Goal: Information Seeking & Learning: Learn about a topic

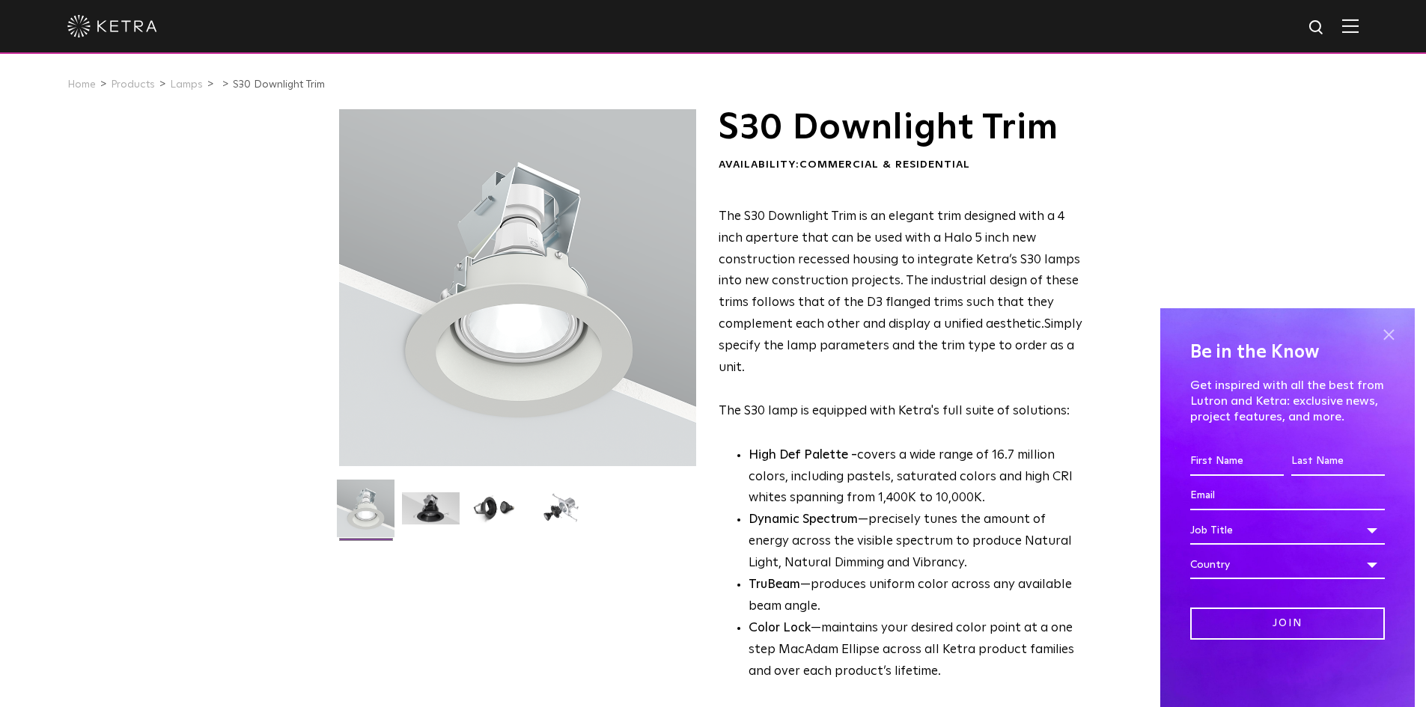
click at [1389, 332] on span at bounding box center [1388, 334] width 22 height 22
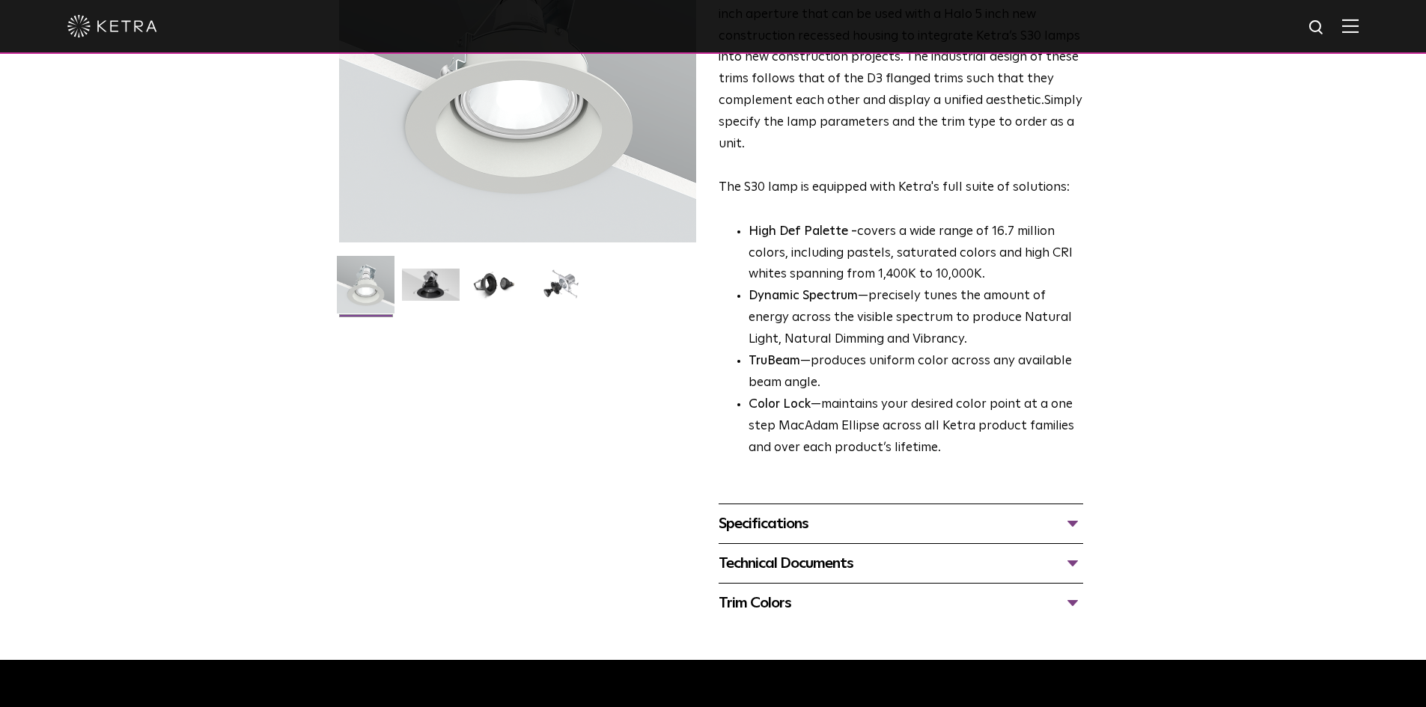
scroll to position [225, 0]
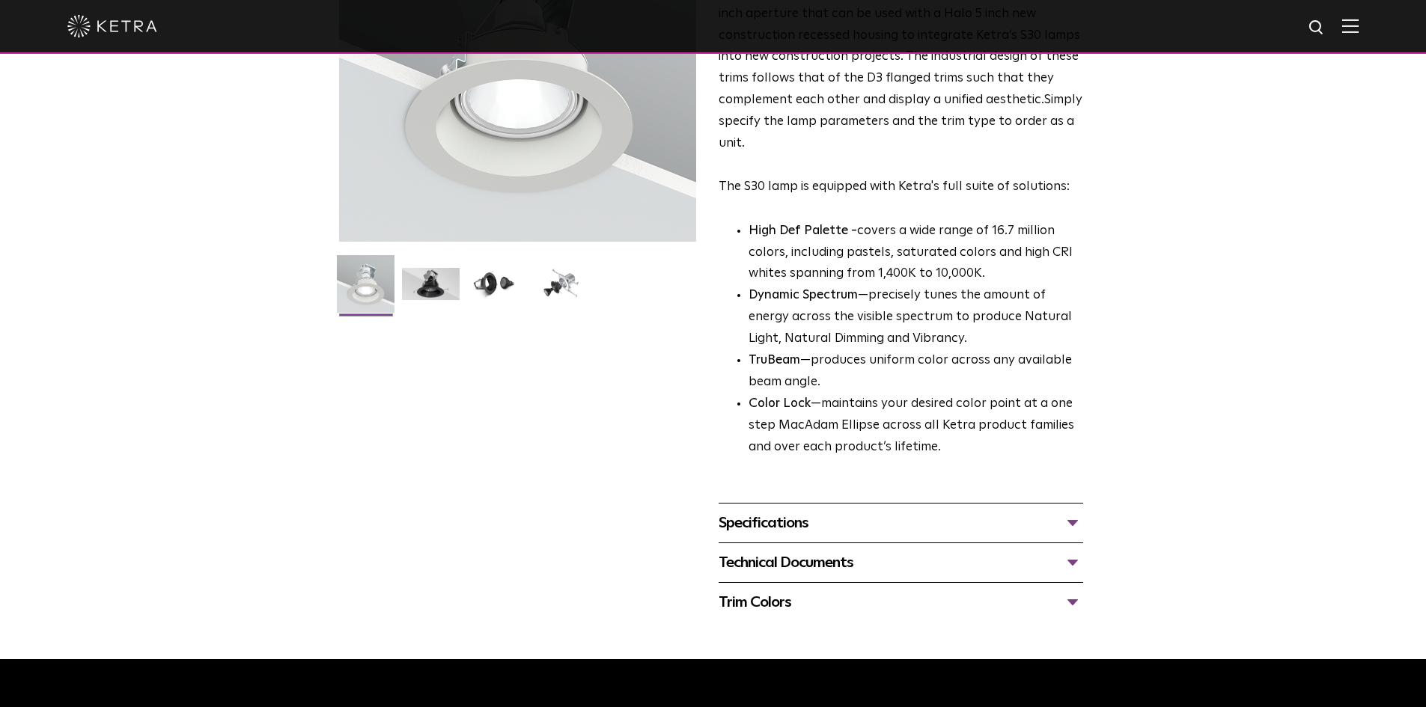
click at [1075, 520] on div "Specifications" at bounding box center [900, 523] width 364 height 24
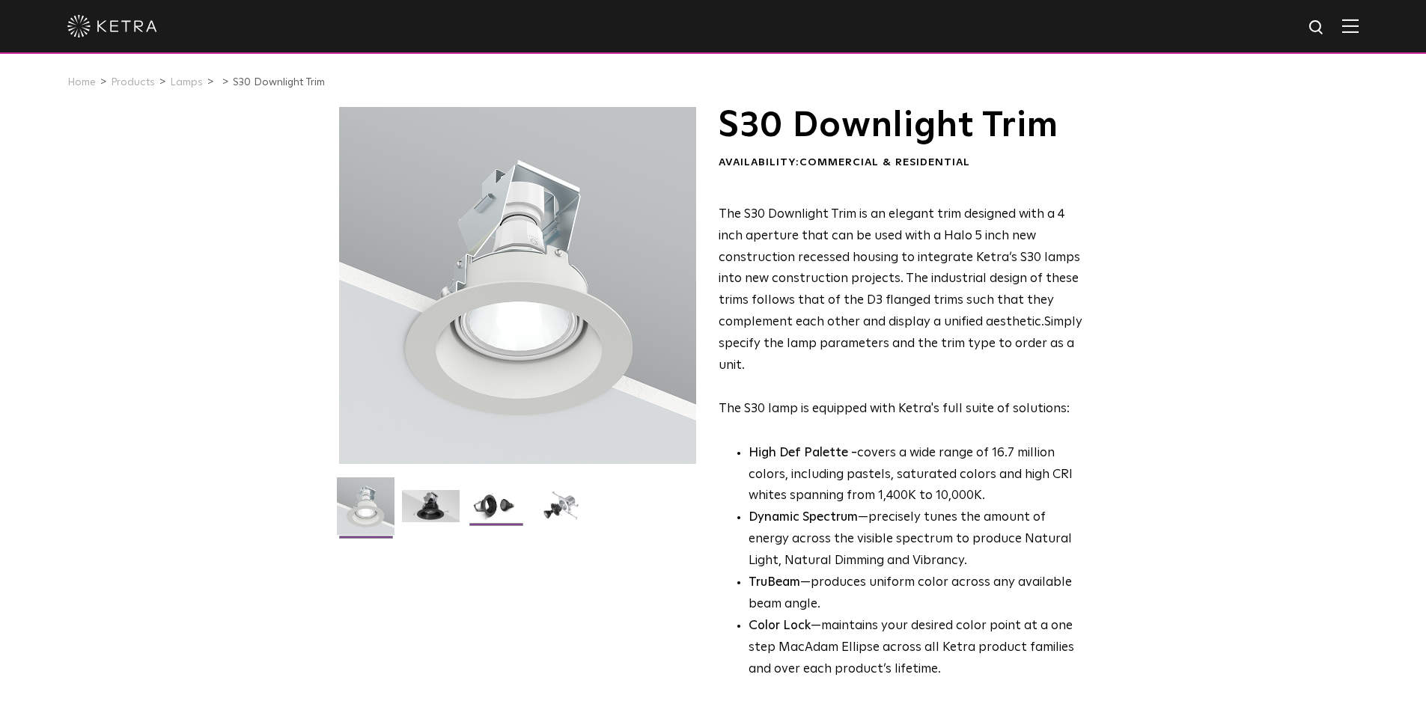
scroll to position [1, 0]
click at [504, 507] on img at bounding box center [496, 512] width 58 height 43
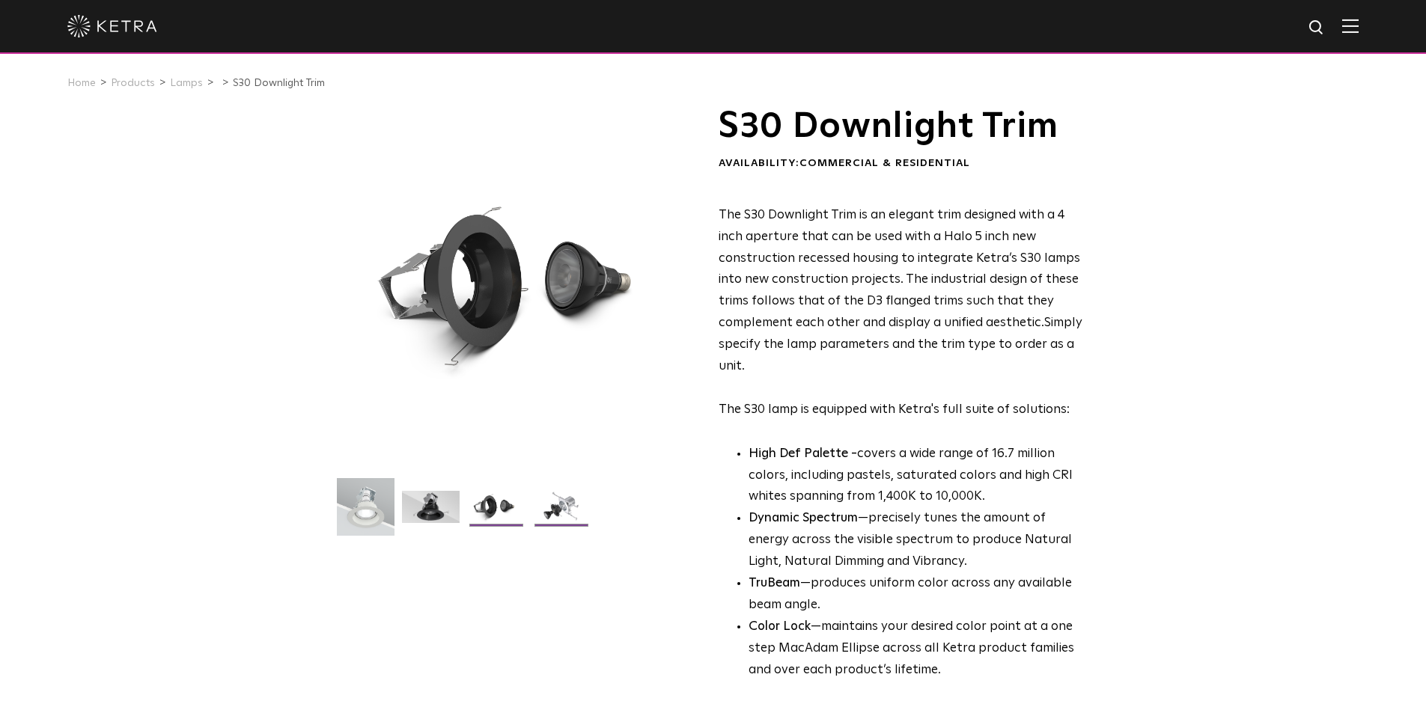
click at [566, 507] on img at bounding box center [561, 512] width 58 height 43
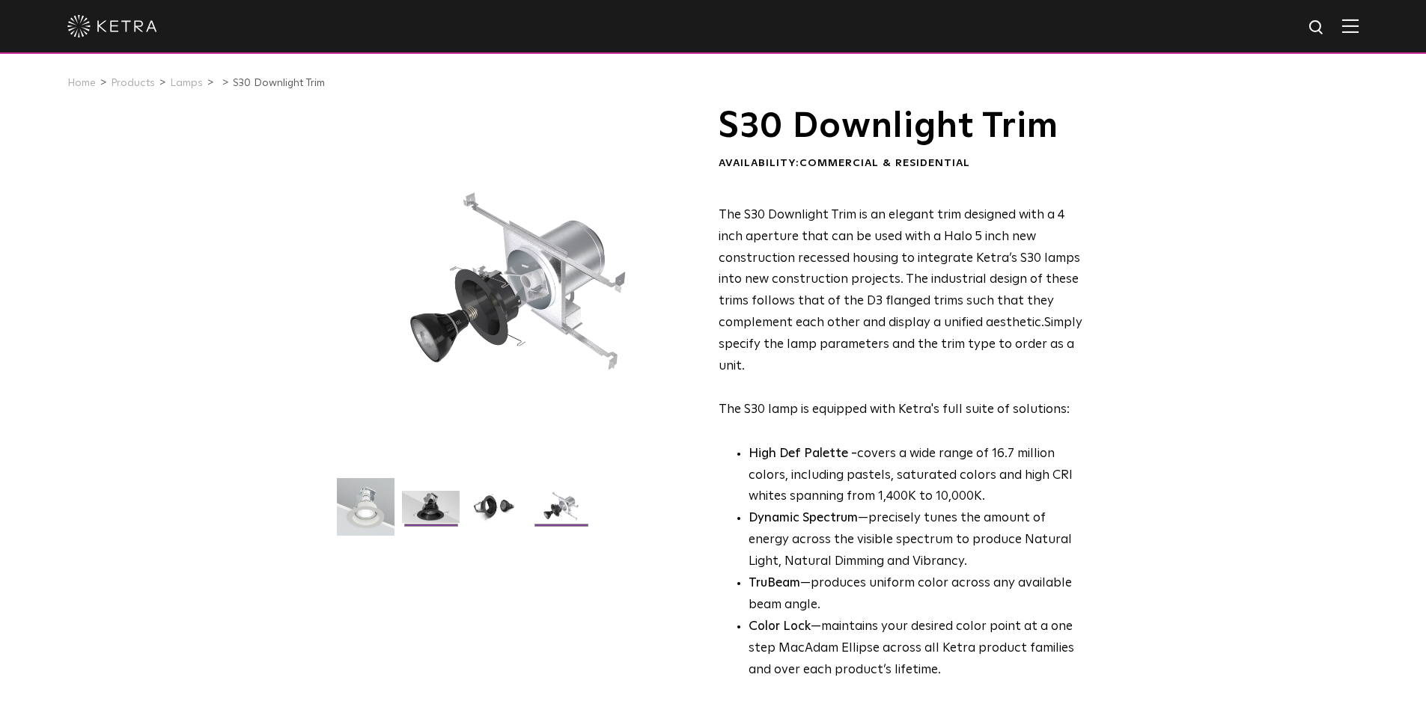
click at [428, 506] on img at bounding box center [431, 512] width 58 height 43
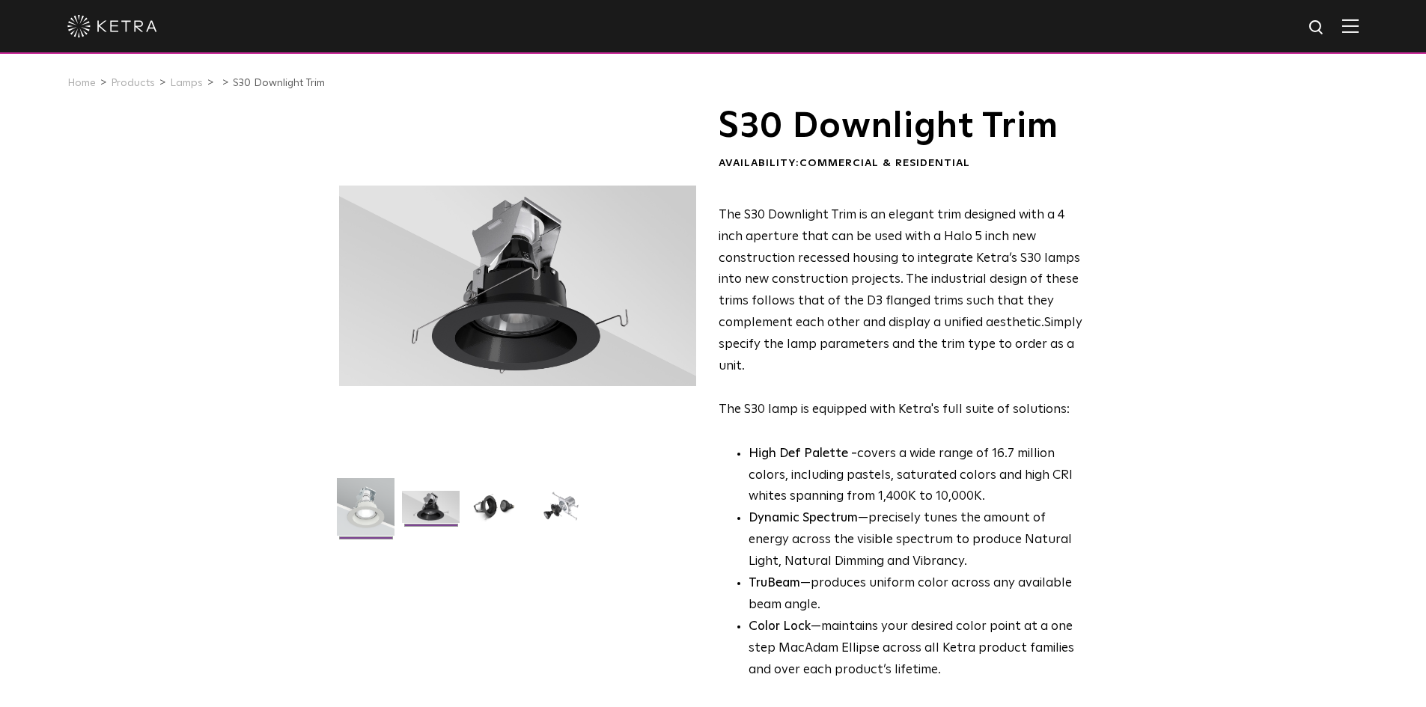
click at [382, 511] on img at bounding box center [366, 512] width 58 height 69
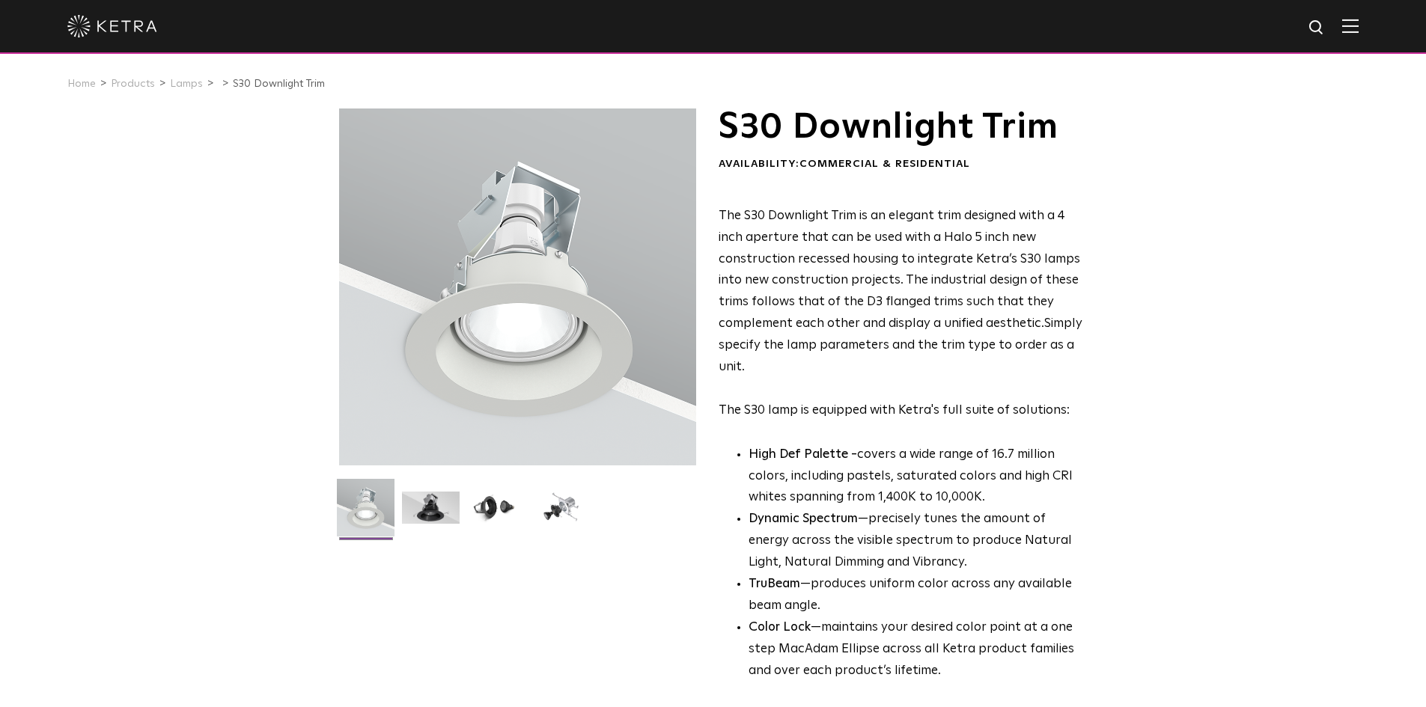
scroll to position [0, 0]
click at [178, 85] on link "Lamps" at bounding box center [186, 84] width 33 height 10
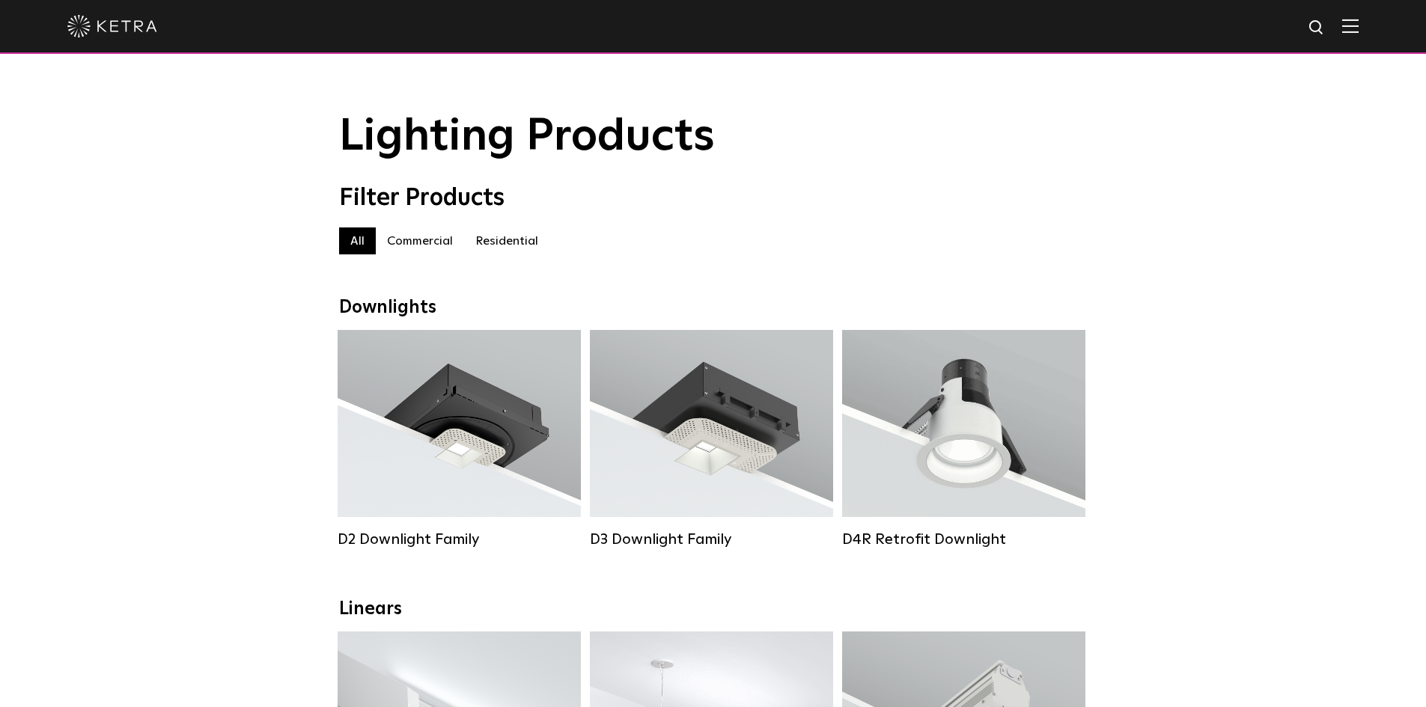
click at [512, 242] on label "Residential" at bounding box center [506, 241] width 85 height 27
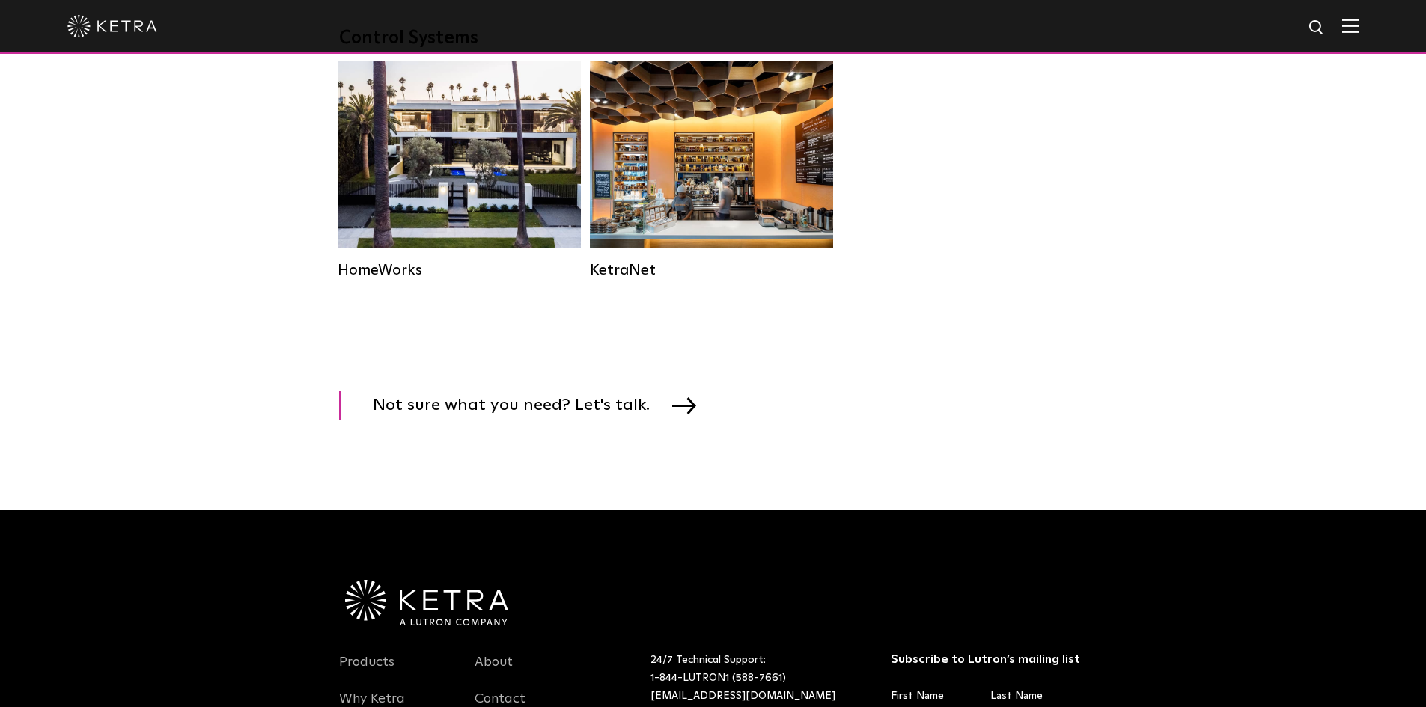
scroll to position [2019, 0]
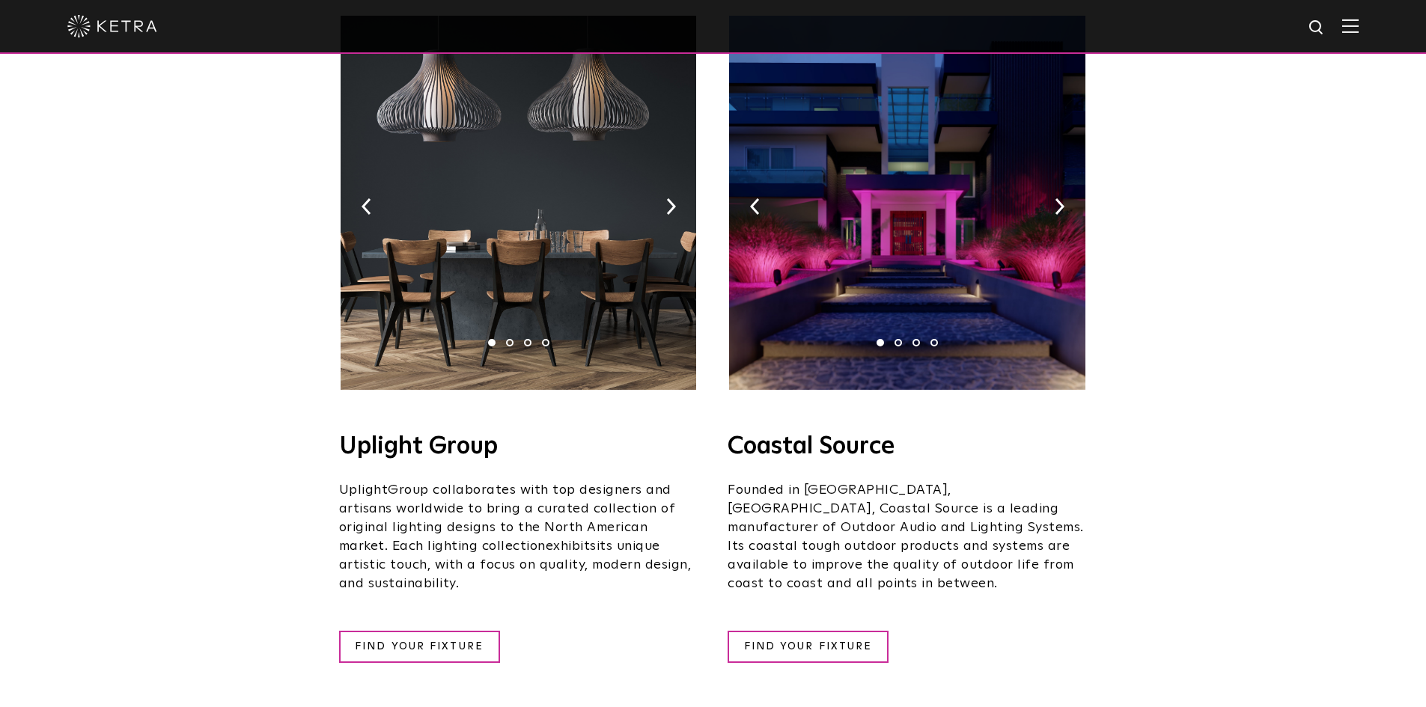
scroll to position [300, 0]
click at [1064, 183] on img at bounding box center [906, 203] width 355 height 374
click at [1057, 199] on img at bounding box center [1059, 207] width 10 height 16
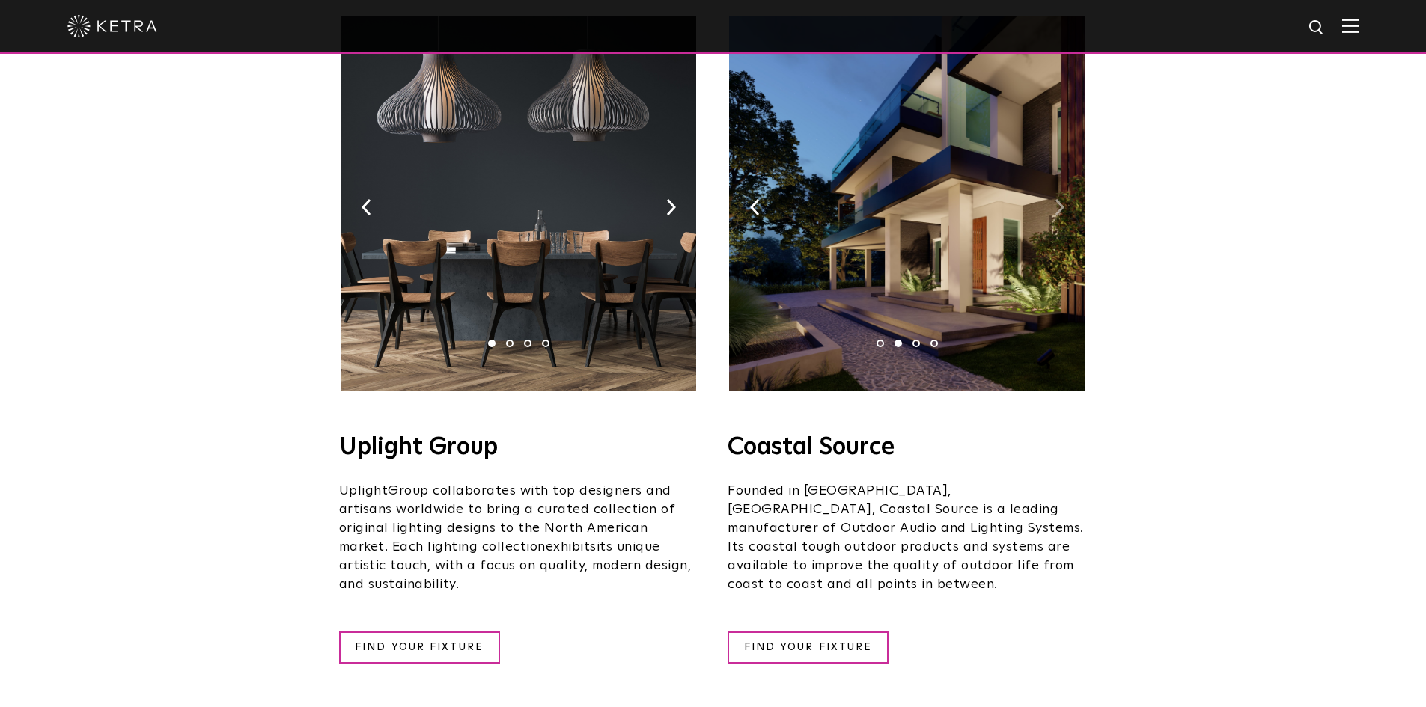
click at [1057, 199] on img at bounding box center [1059, 207] width 10 height 16
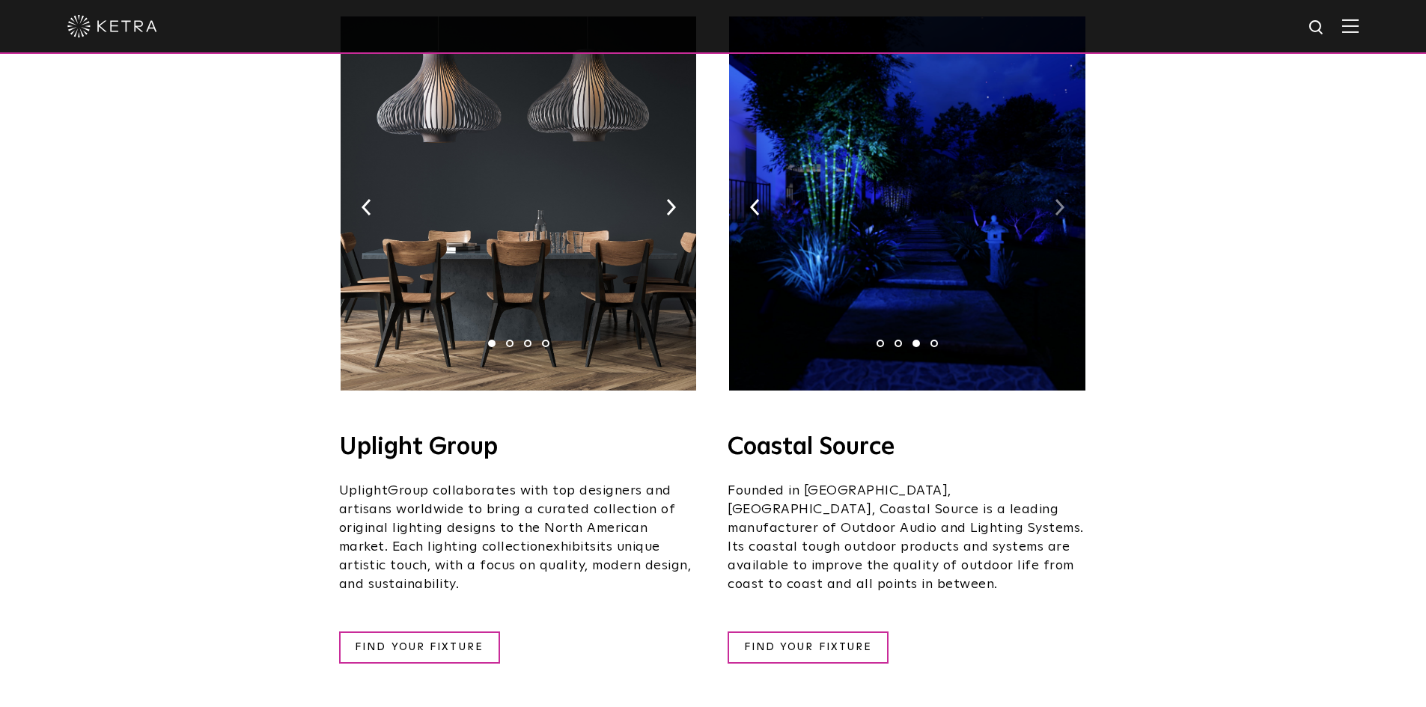
click at [1057, 199] on img at bounding box center [1059, 207] width 10 height 16
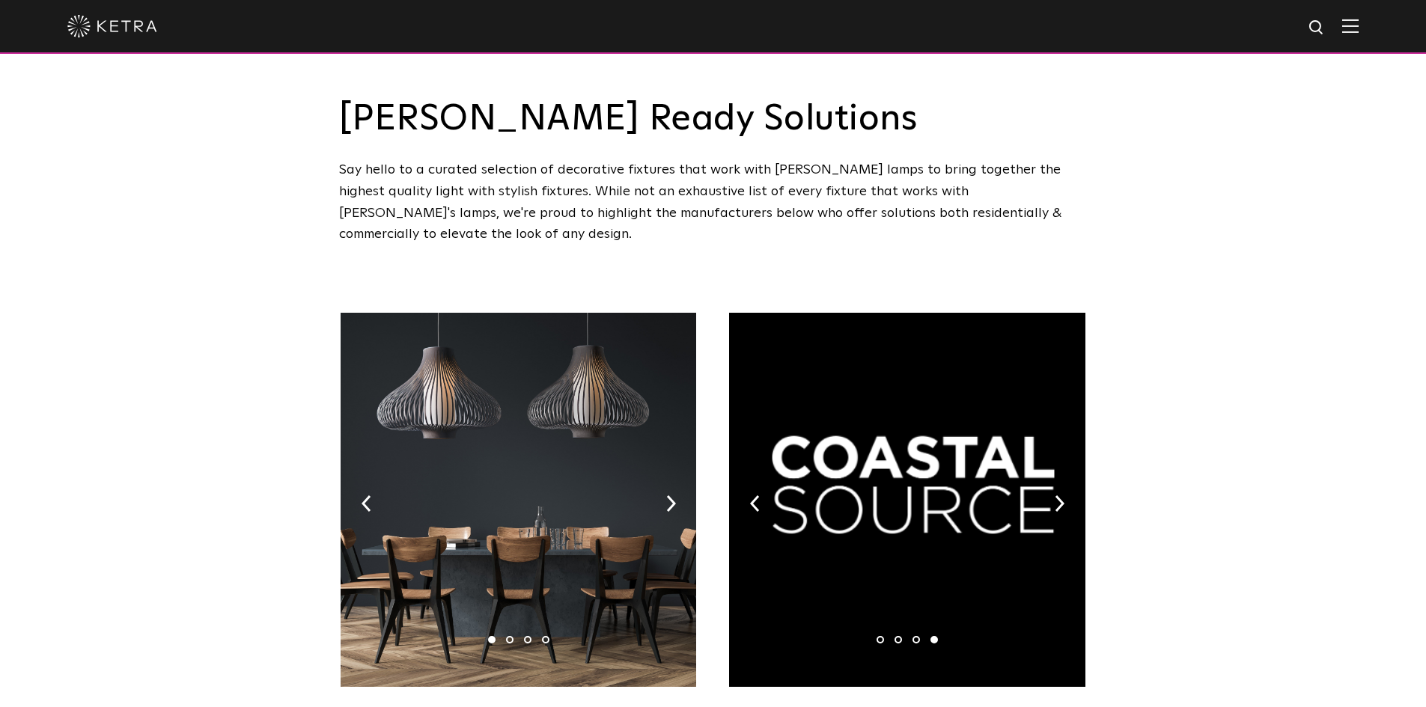
scroll to position [0, 0]
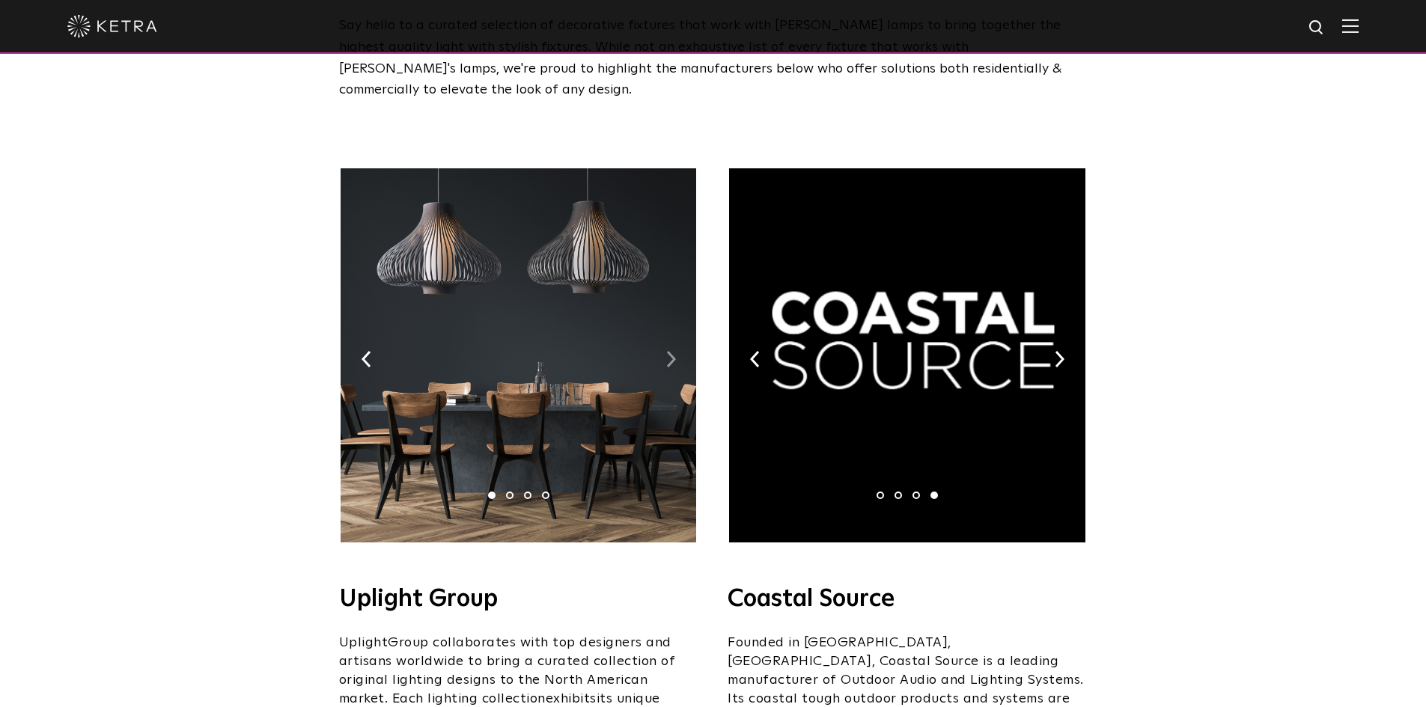
click at [669, 351] on img at bounding box center [671, 359] width 10 height 16
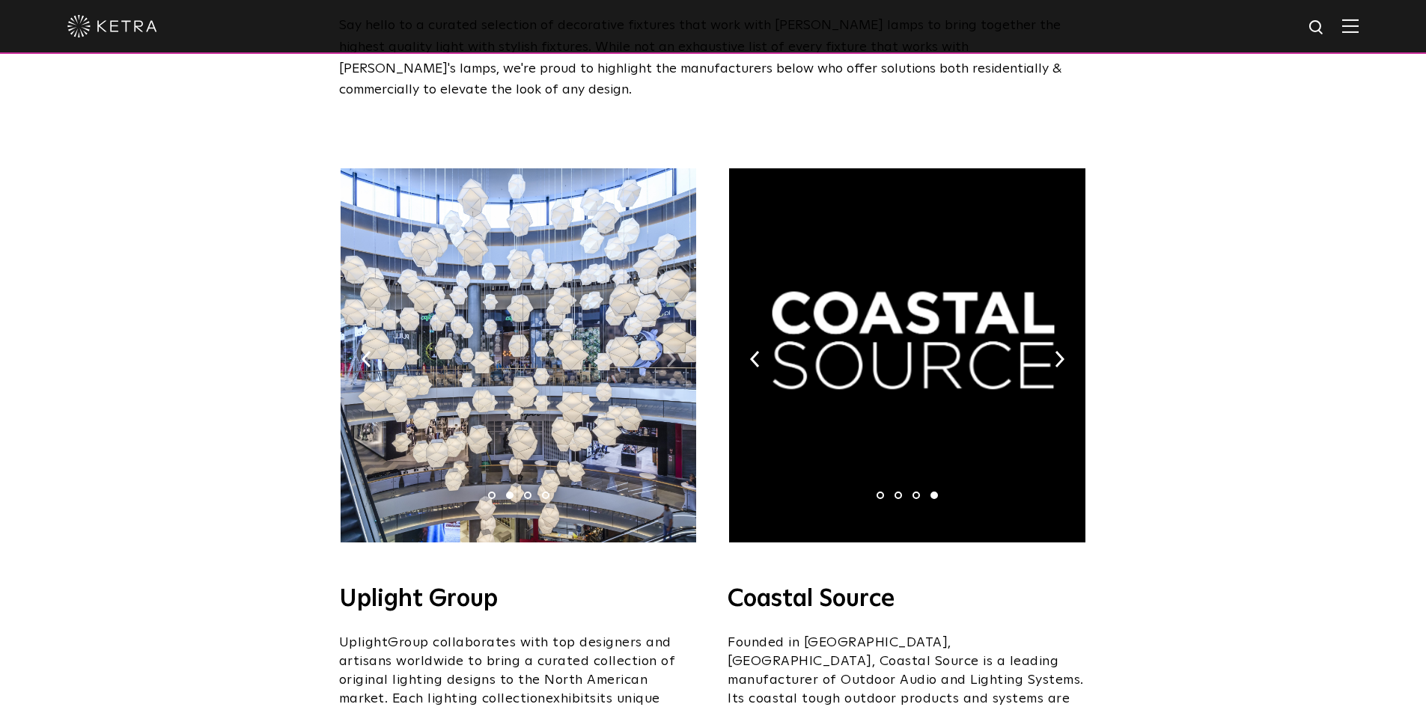
scroll to position [149, 0]
click at [669, 350] on img at bounding box center [671, 358] width 10 height 16
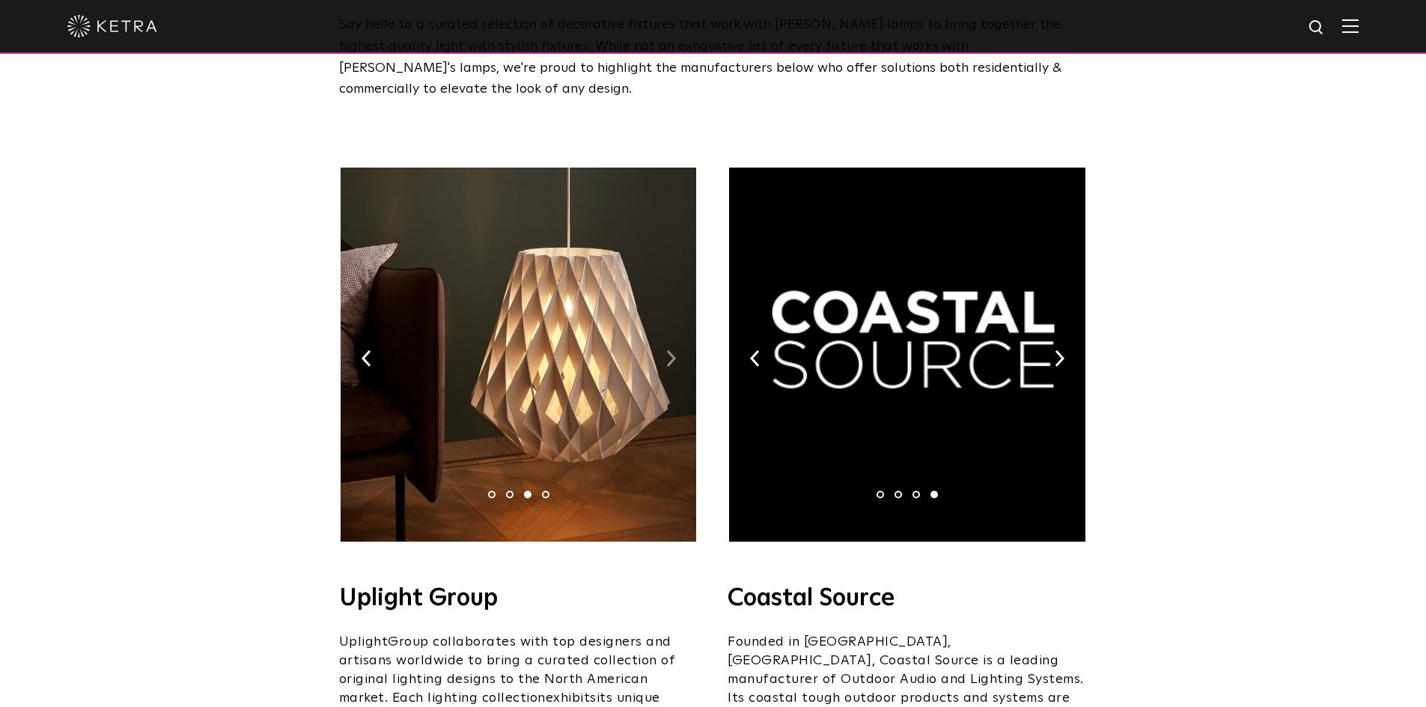
click at [669, 350] on img at bounding box center [671, 358] width 10 height 16
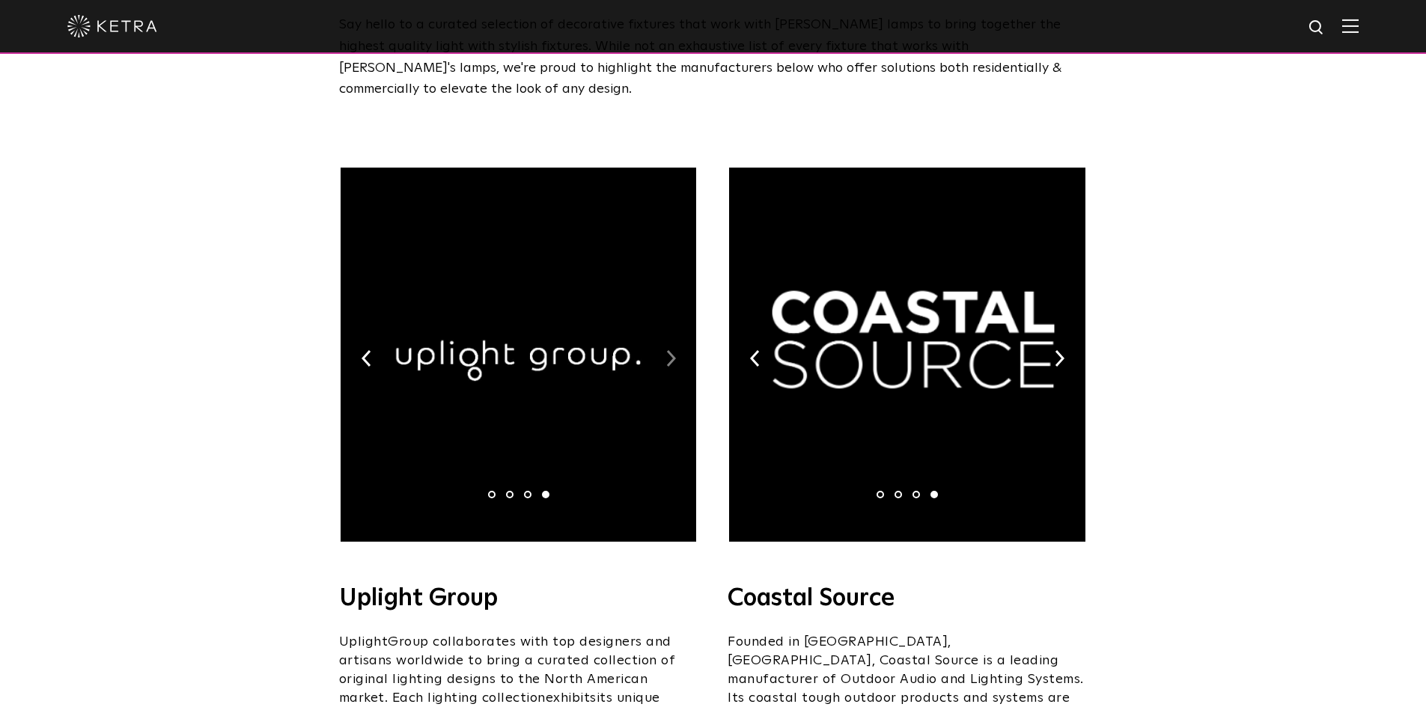
click at [669, 350] on img at bounding box center [671, 358] width 10 height 16
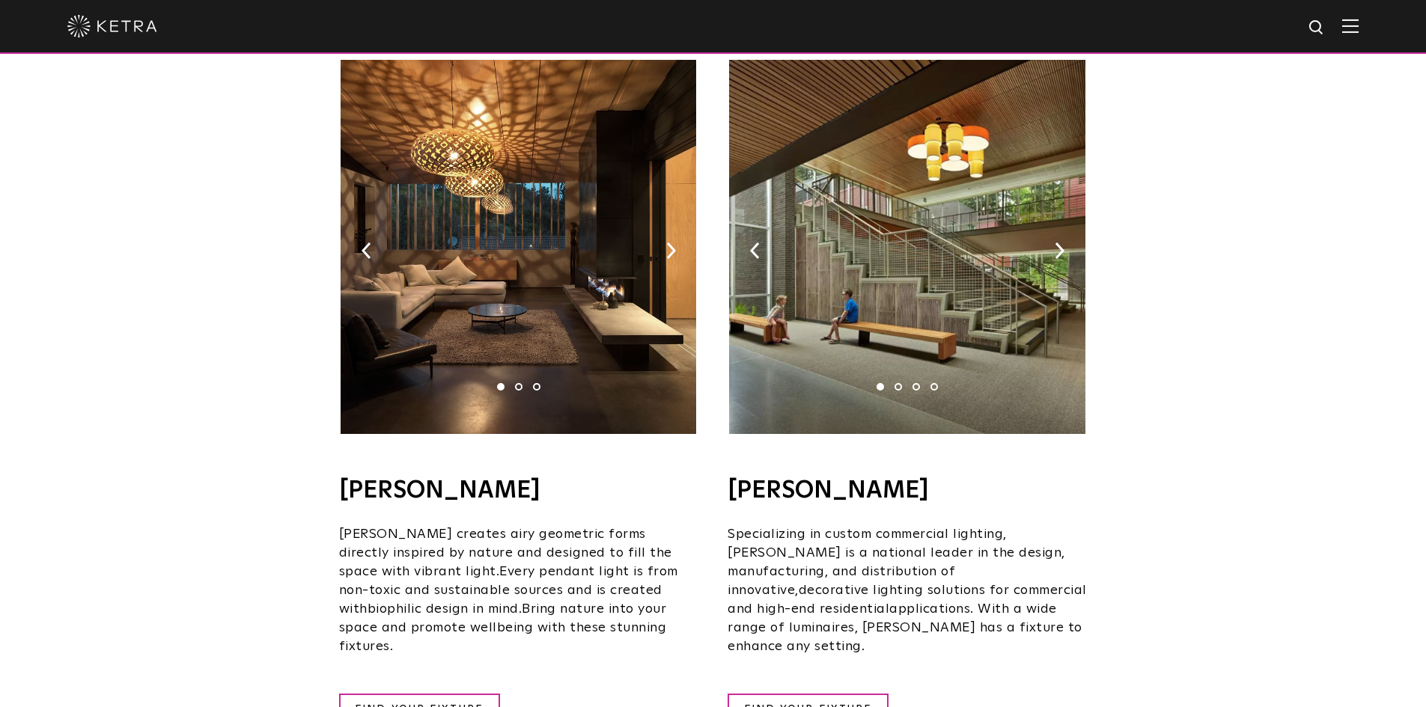
scroll to position [972, 0]
click at [1064, 228] on img at bounding box center [906, 246] width 355 height 374
click at [1060, 242] on img at bounding box center [1059, 250] width 10 height 16
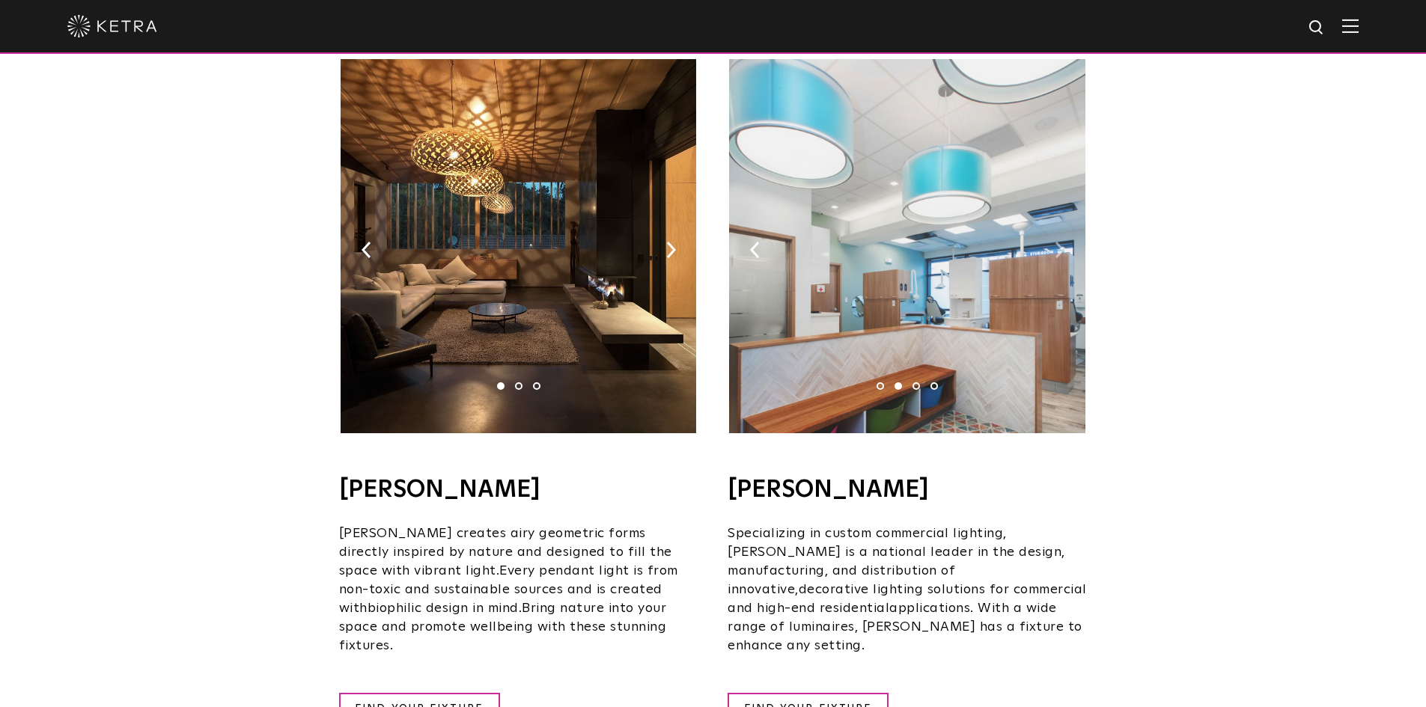
click at [1060, 242] on img at bounding box center [1059, 250] width 10 height 16
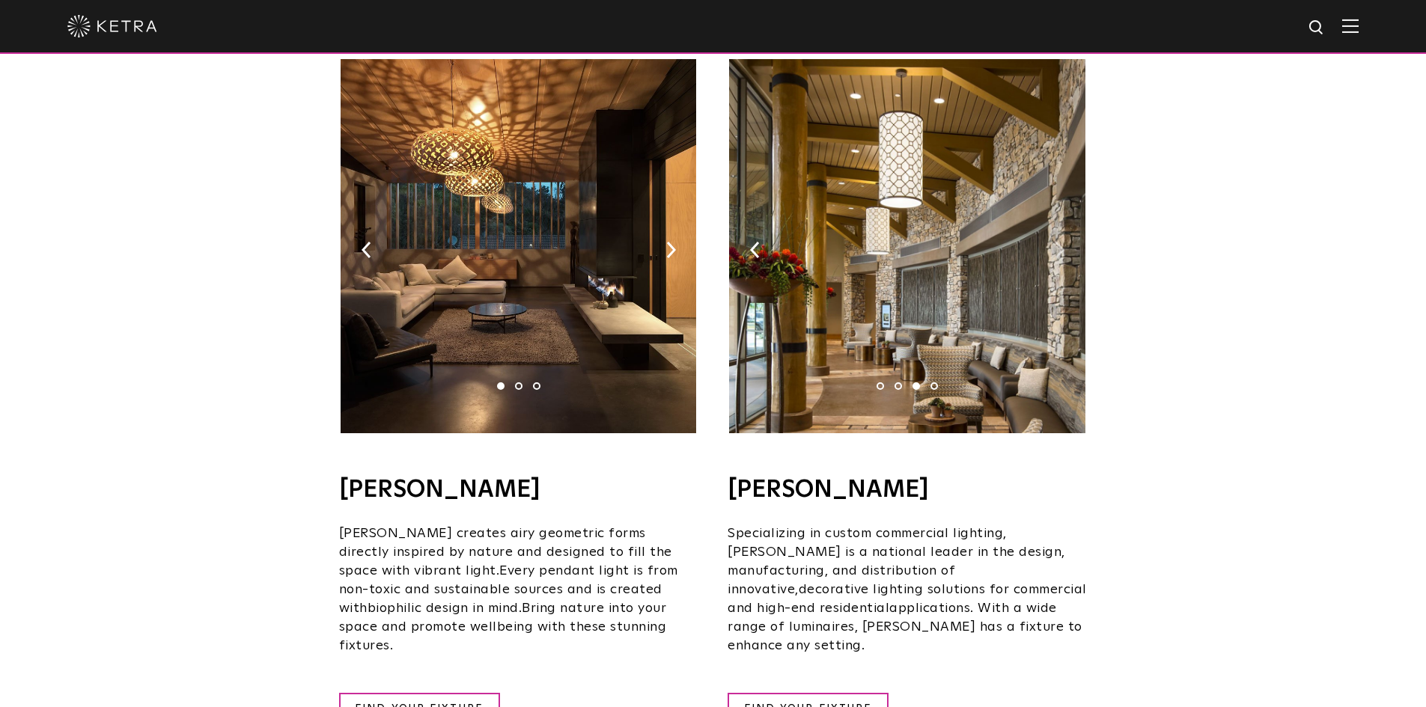
click at [1060, 242] on img at bounding box center [1059, 250] width 10 height 16
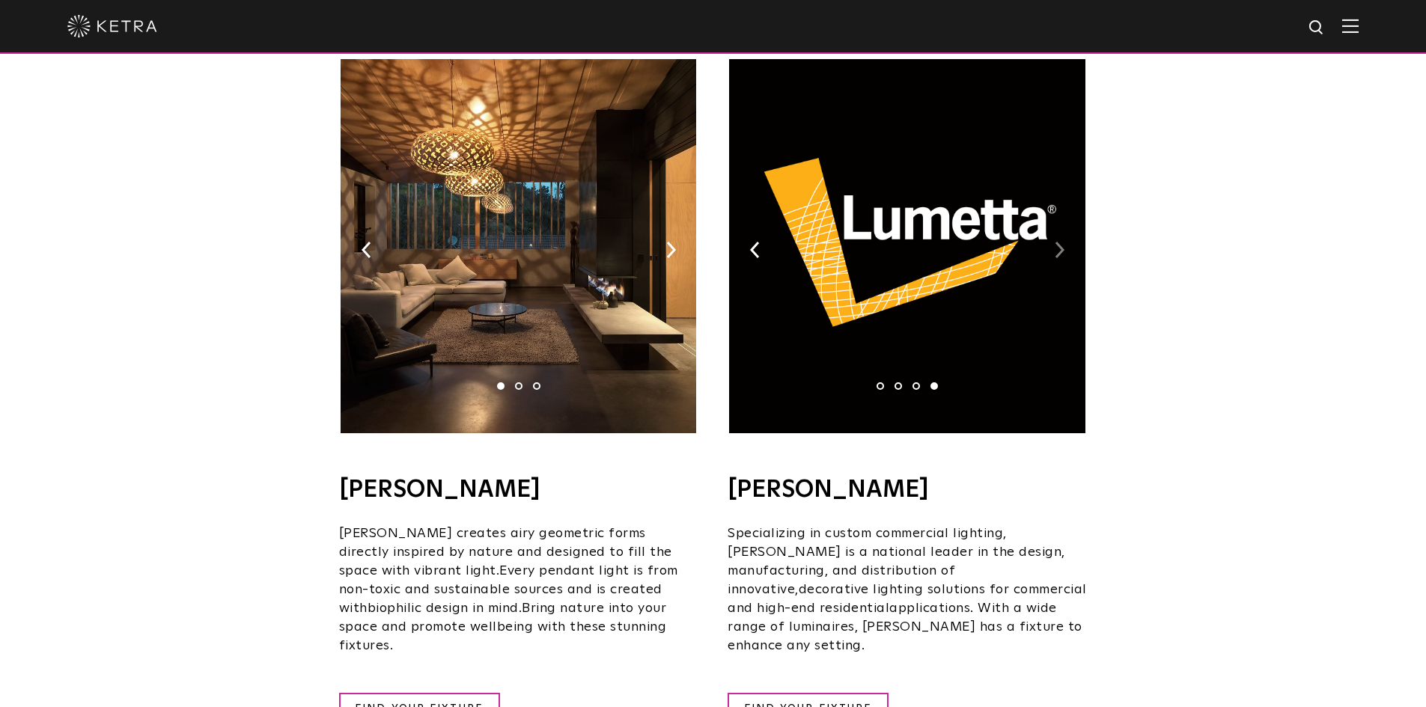
click at [1060, 242] on img at bounding box center [1059, 250] width 10 height 16
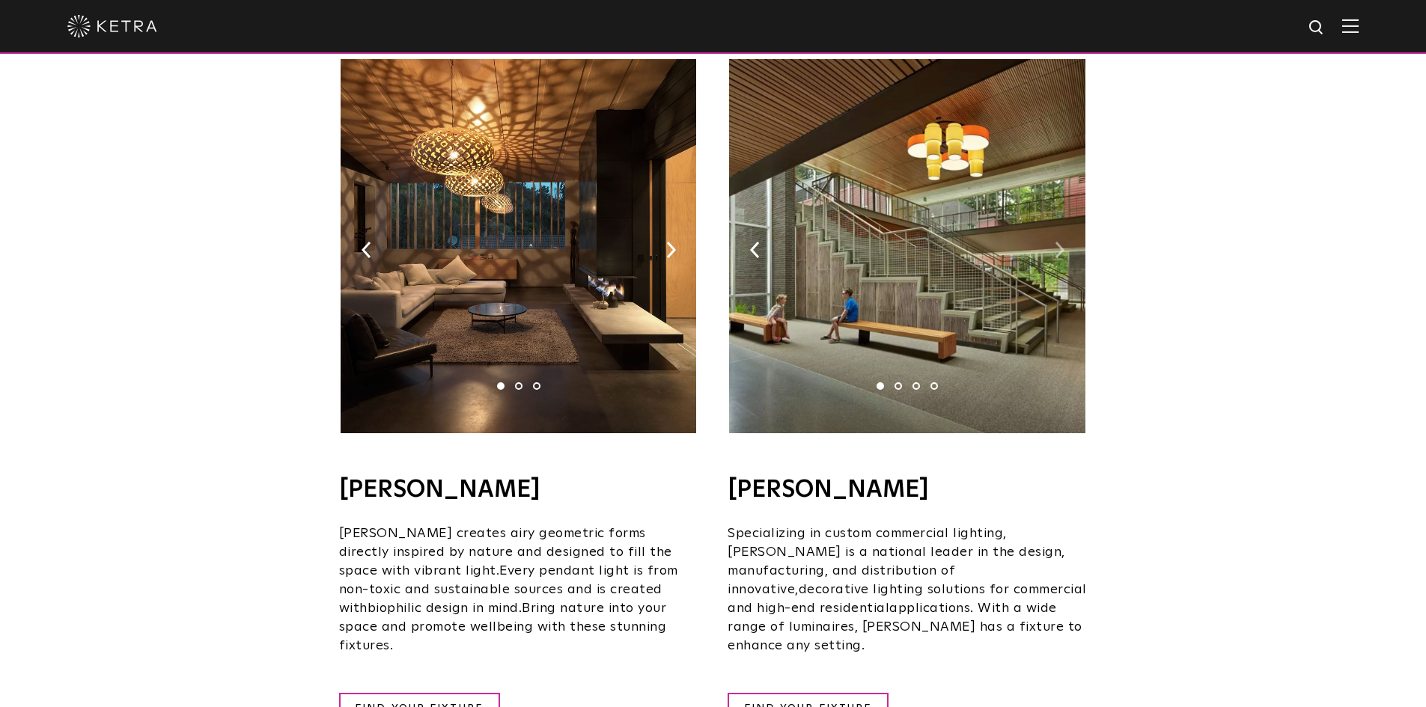
click at [1060, 242] on img at bounding box center [1059, 250] width 10 height 16
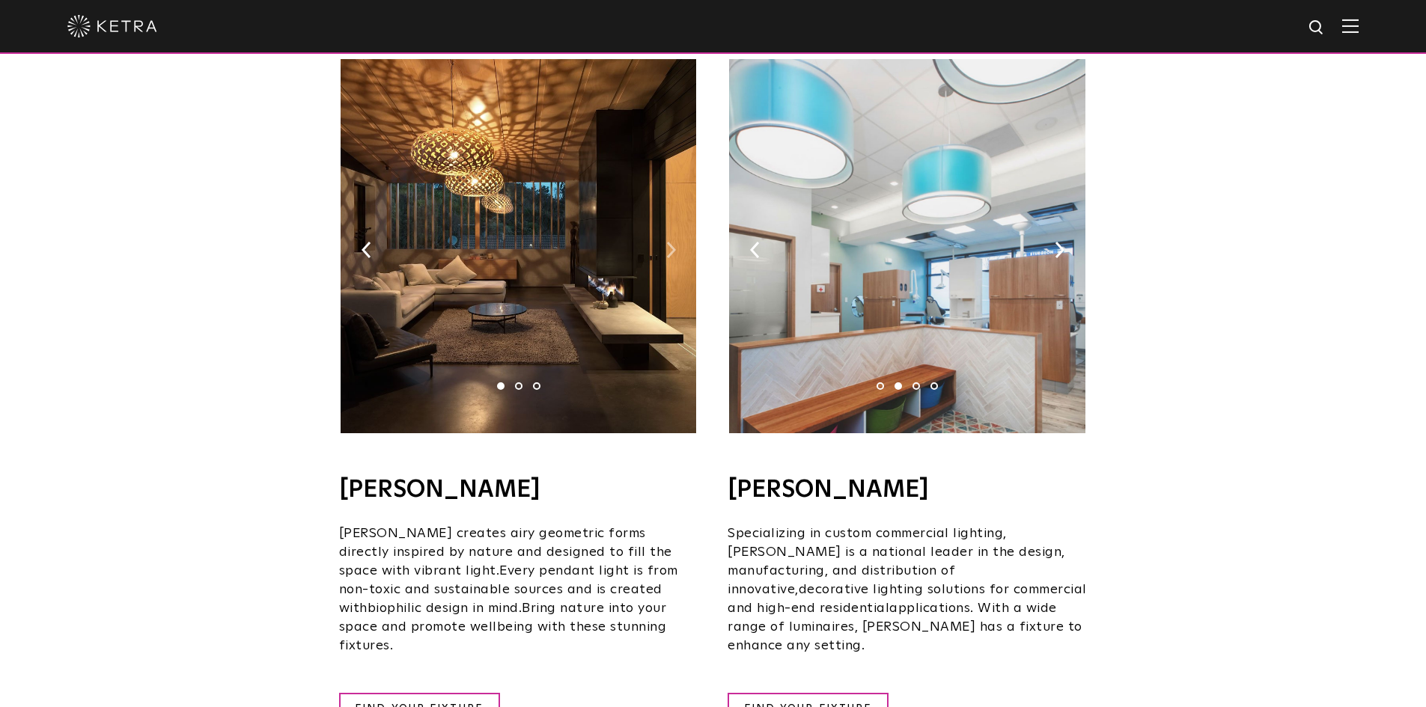
click at [667, 242] on img at bounding box center [671, 250] width 10 height 16
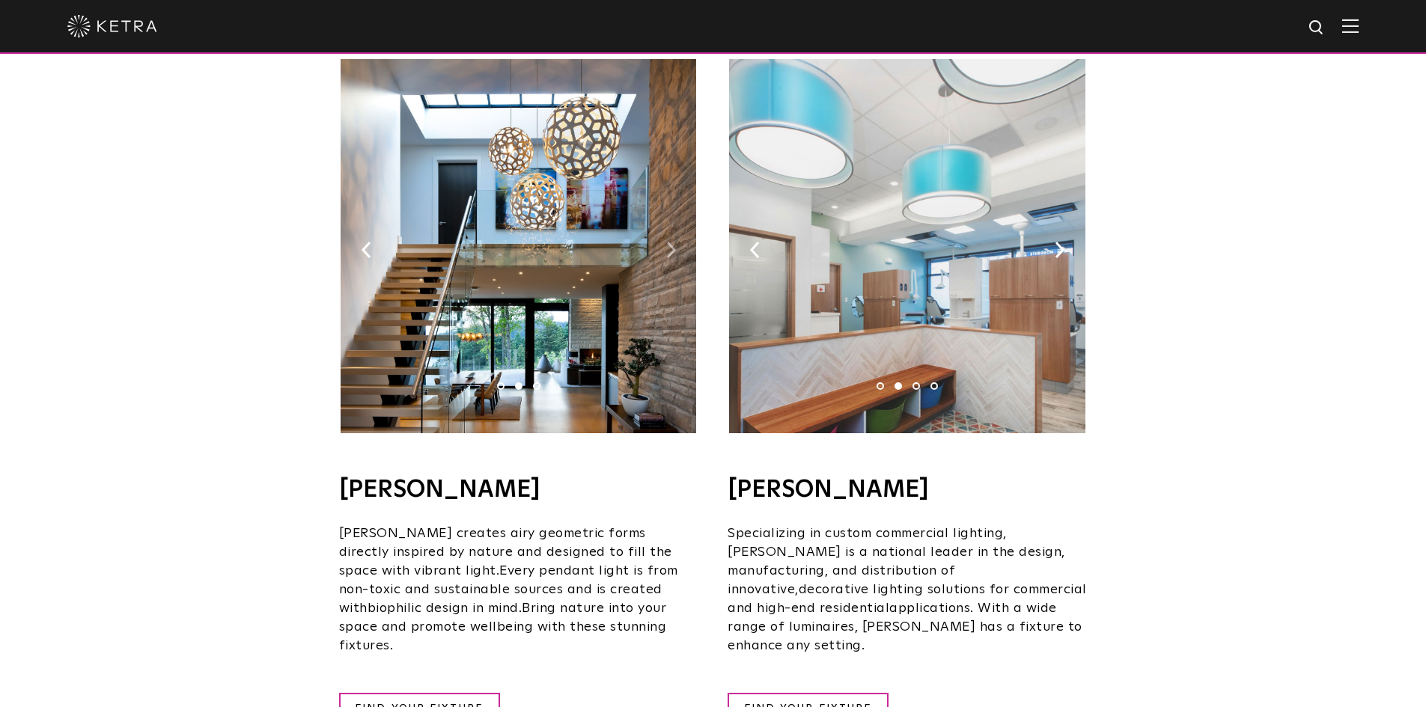
click at [667, 242] on img at bounding box center [671, 250] width 10 height 16
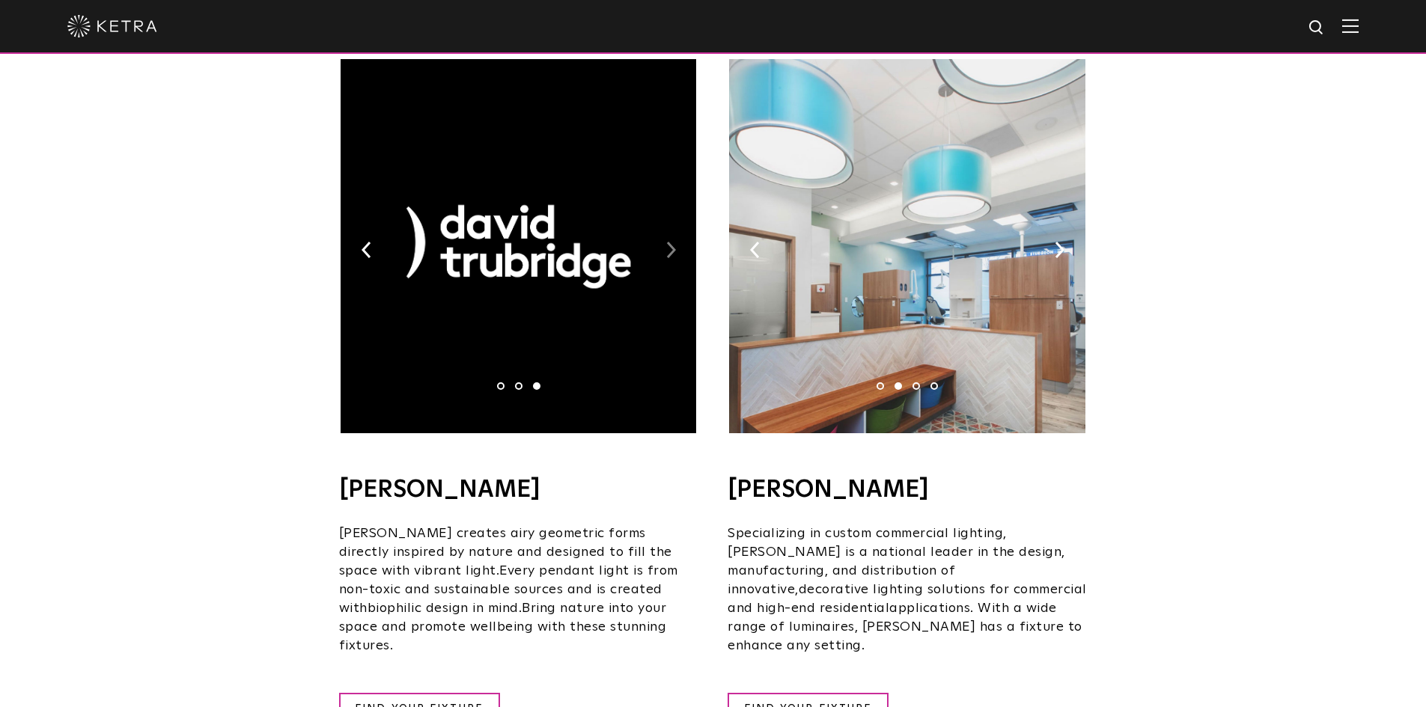
click at [667, 242] on img at bounding box center [671, 250] width 10 height 16
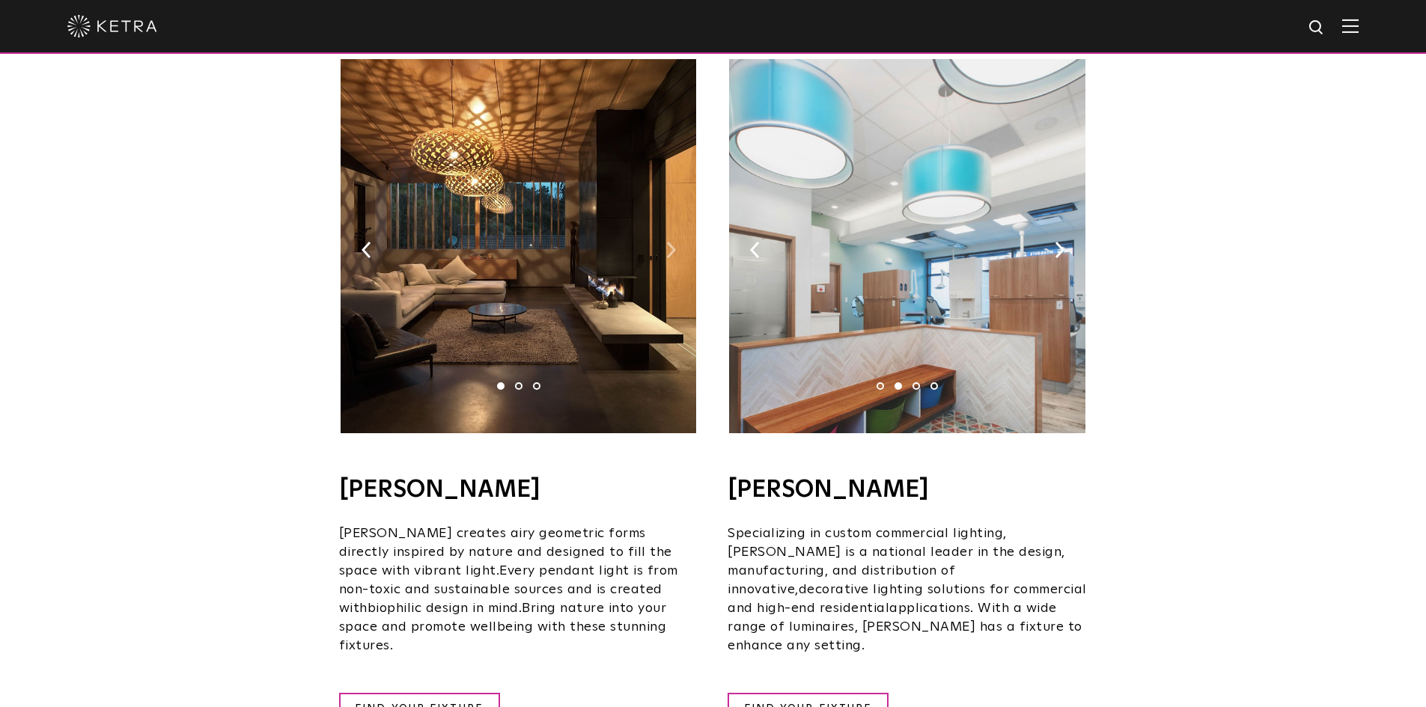
click at [667, 242] on img at bounding box center [671, 250] width 10 height 16
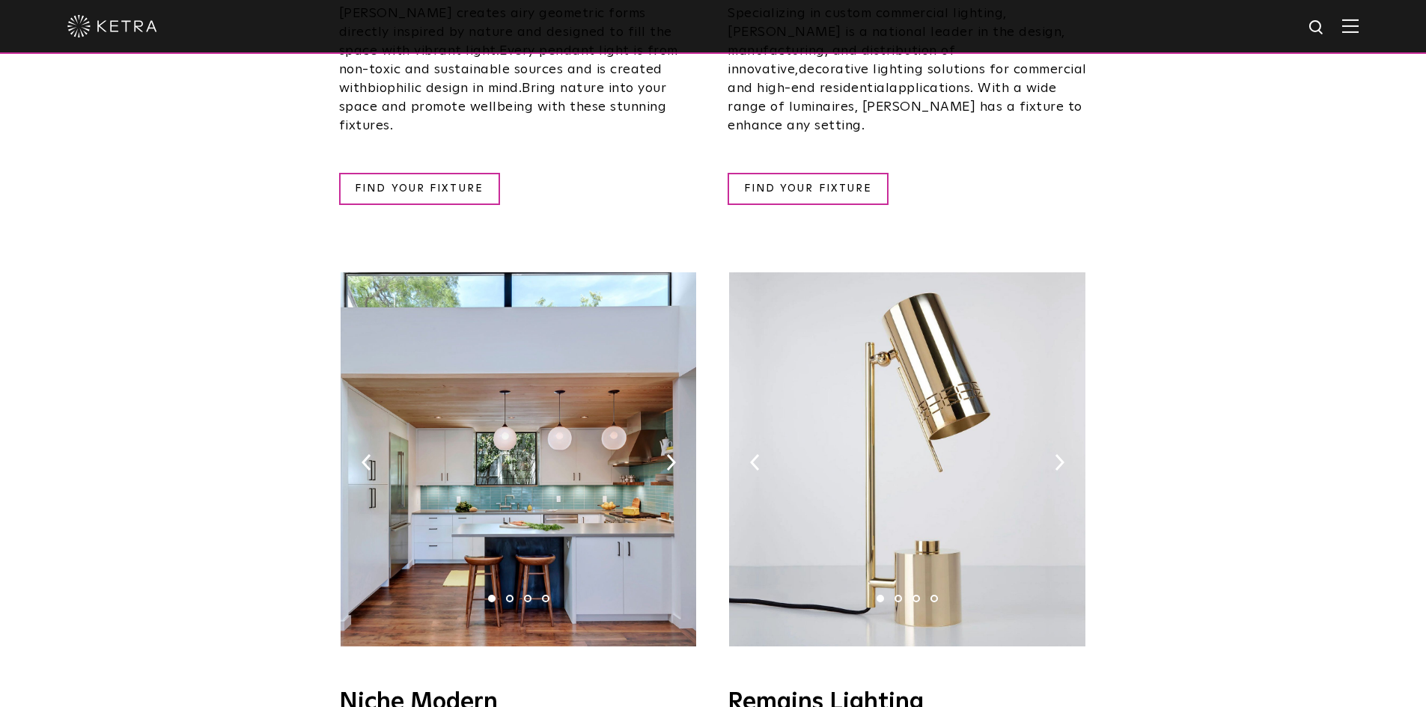
scroll to position [1495, 0]
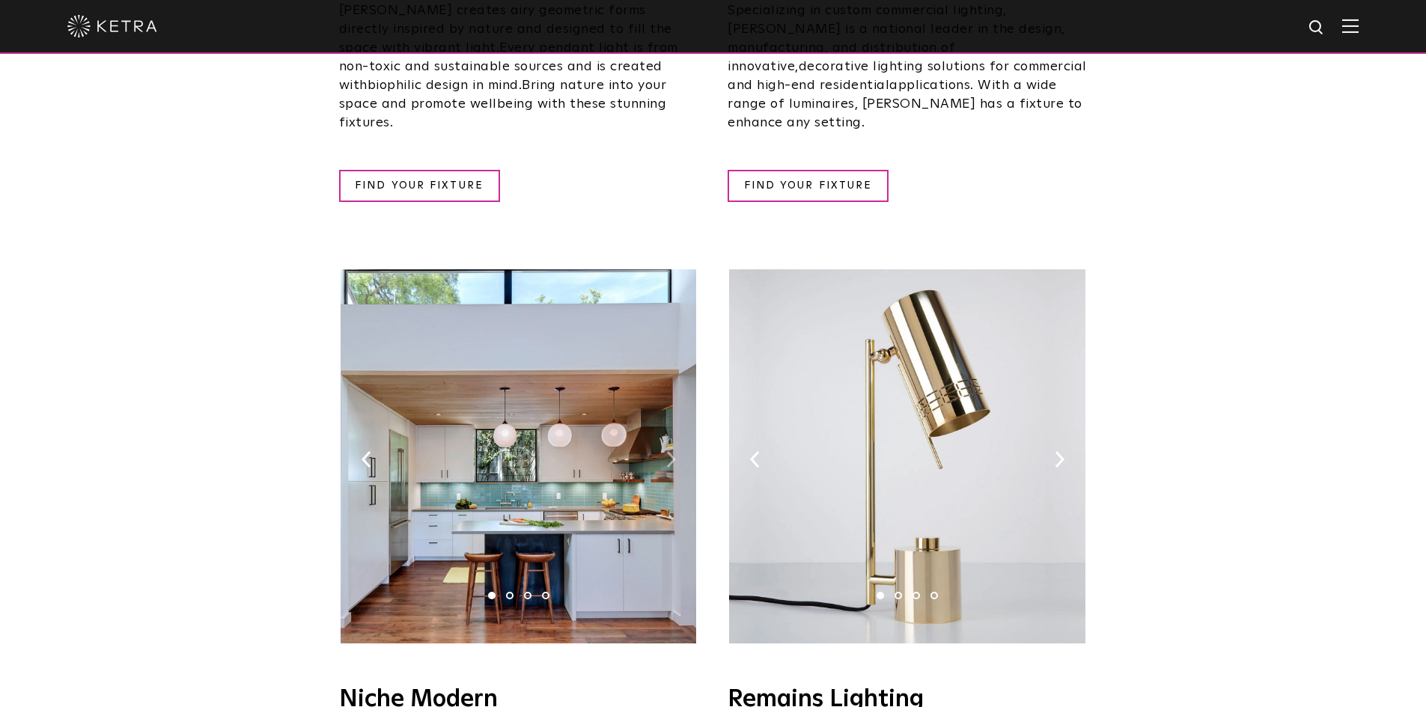
click at [671, 451] on img at bounding box center [671, 459] width 10 height 16
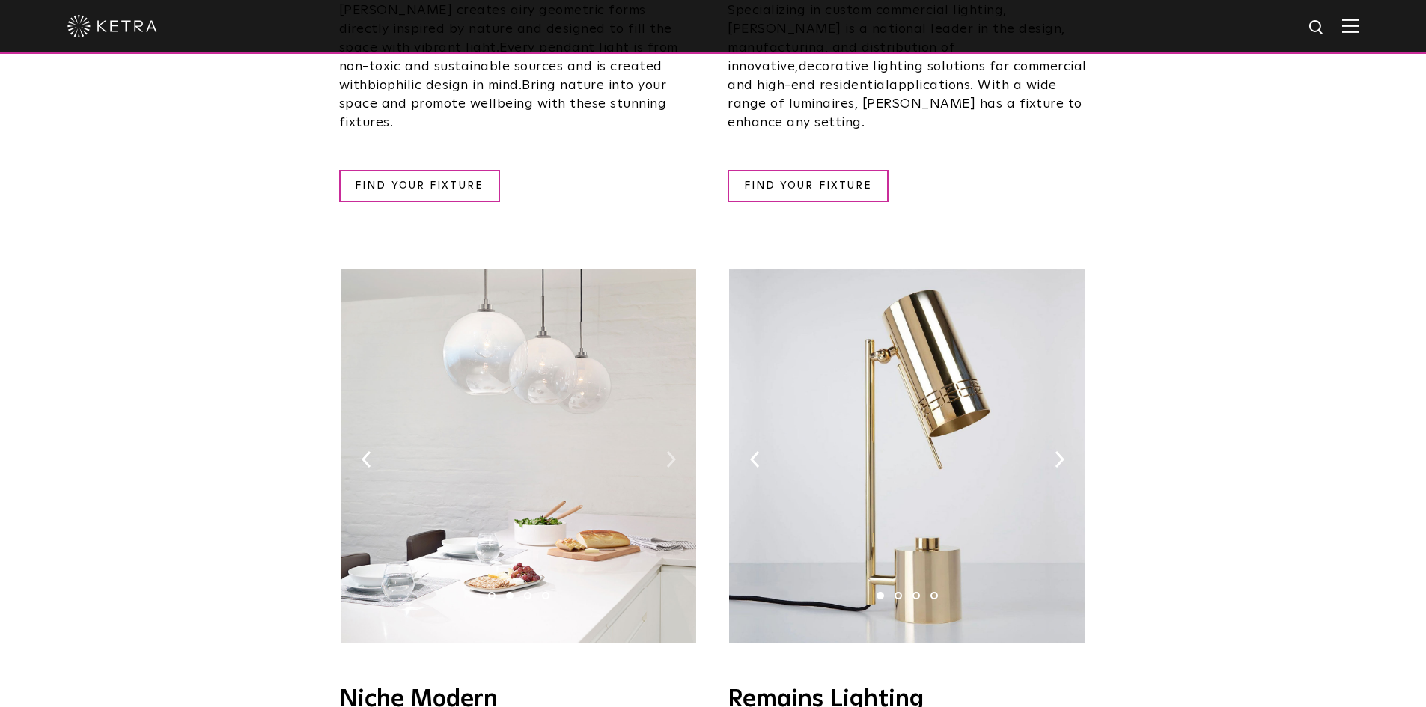
click at [671, 451] on img at bounding box center [671, 459] width 10 height 16
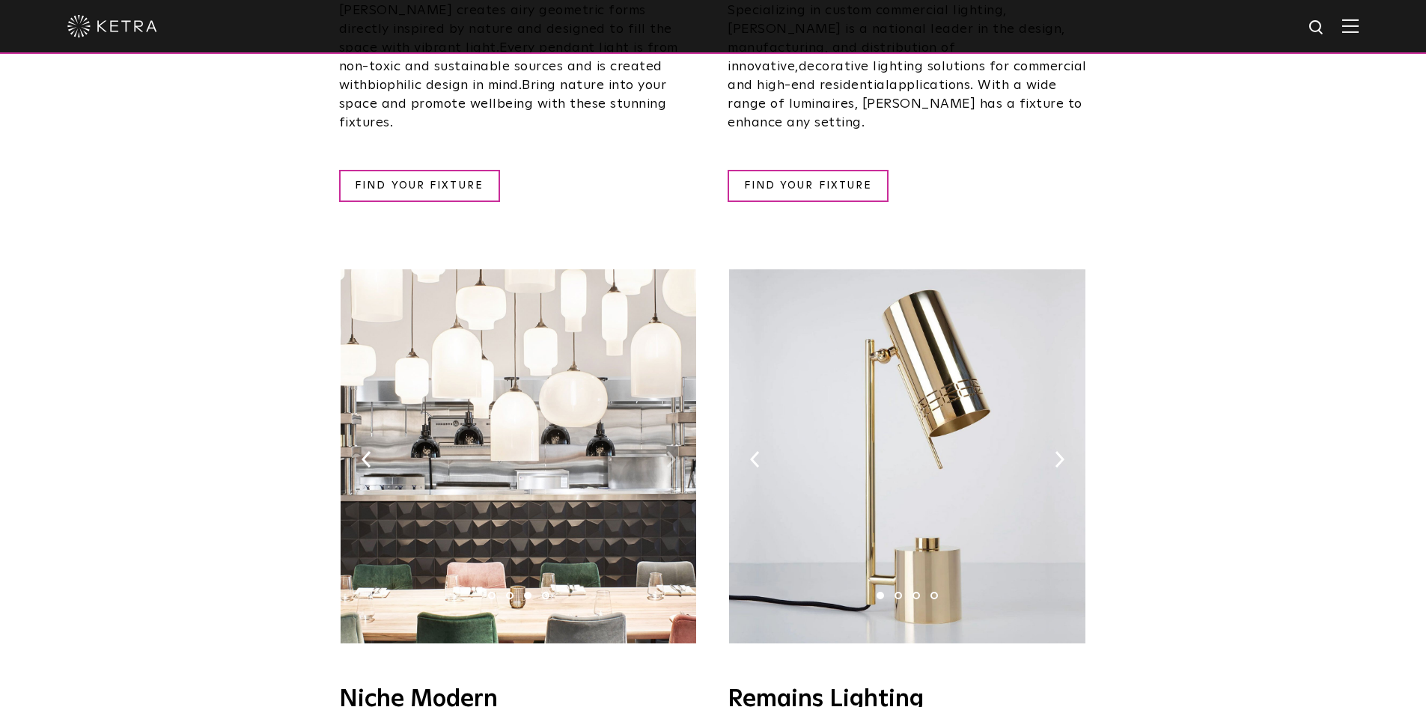
click at [671, 451] on img at bounding box center [671, 459] width 10 height 16
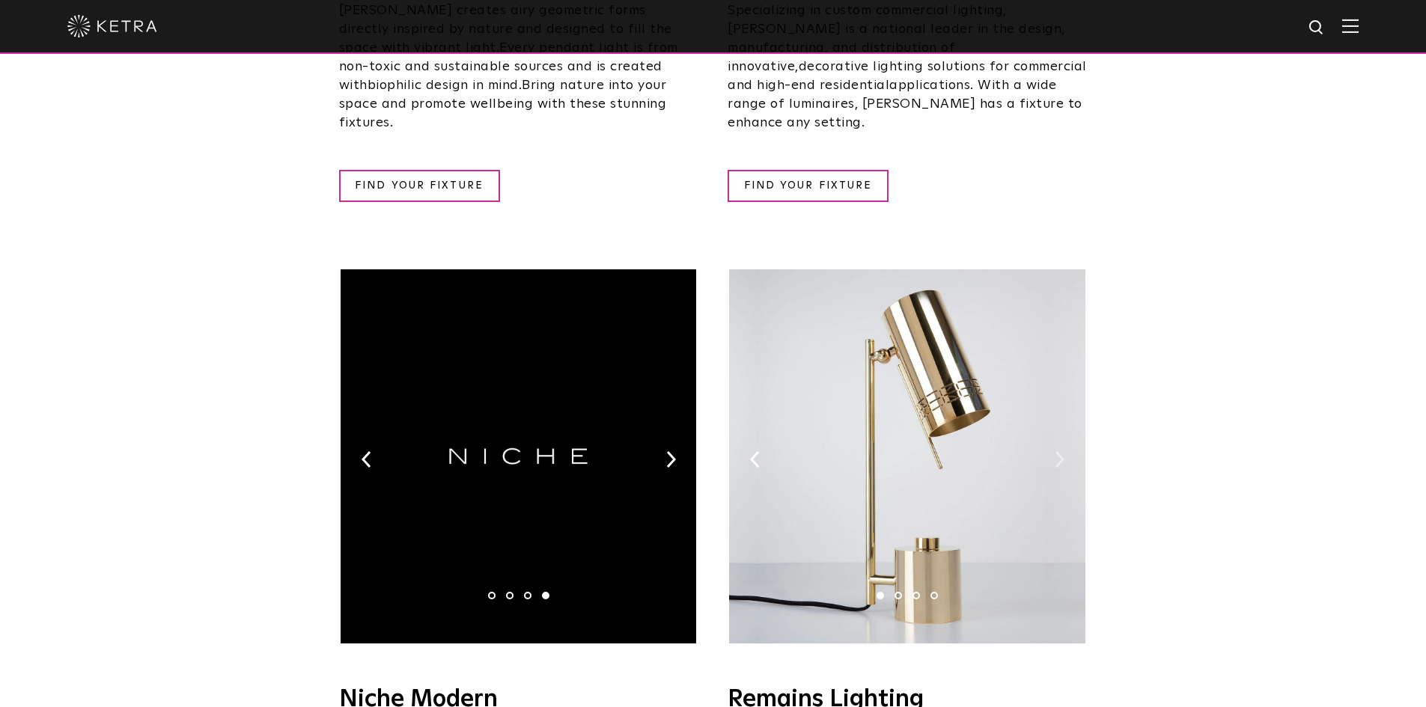
click at [1058, 451] on img at bounding box center [1059, 459] width 10 height 16
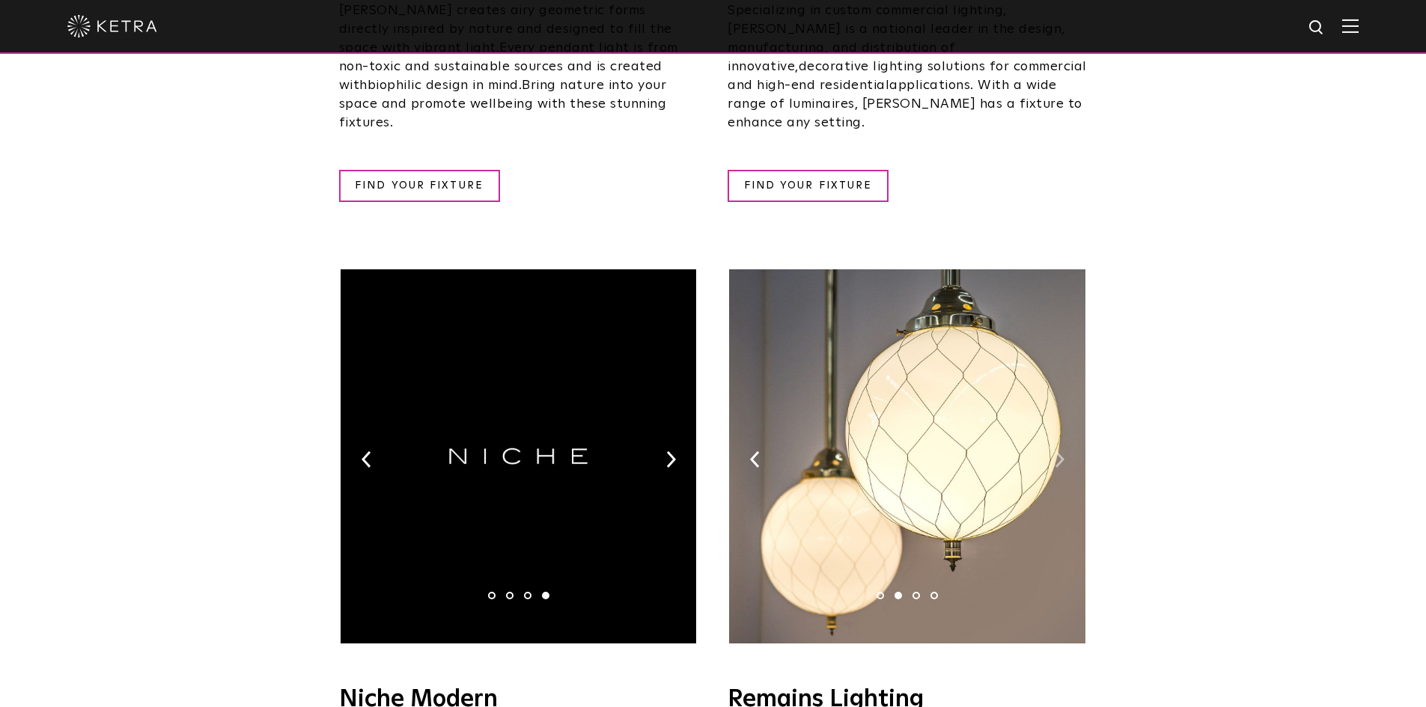
click at [1058, 451] on img at bounding box center [1059, 459] width 10 height 16
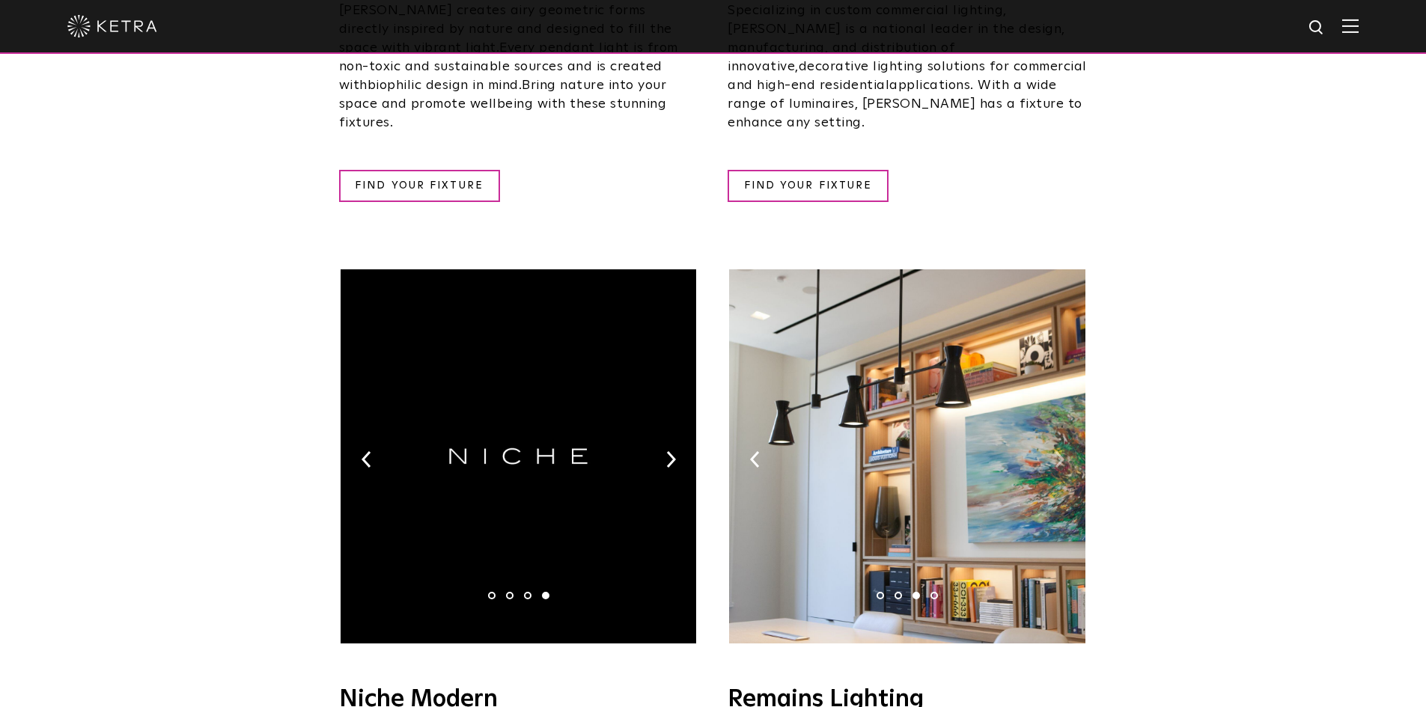
click at [1058, 451] on img at bounding box center [1059, 459] width 10 height 16
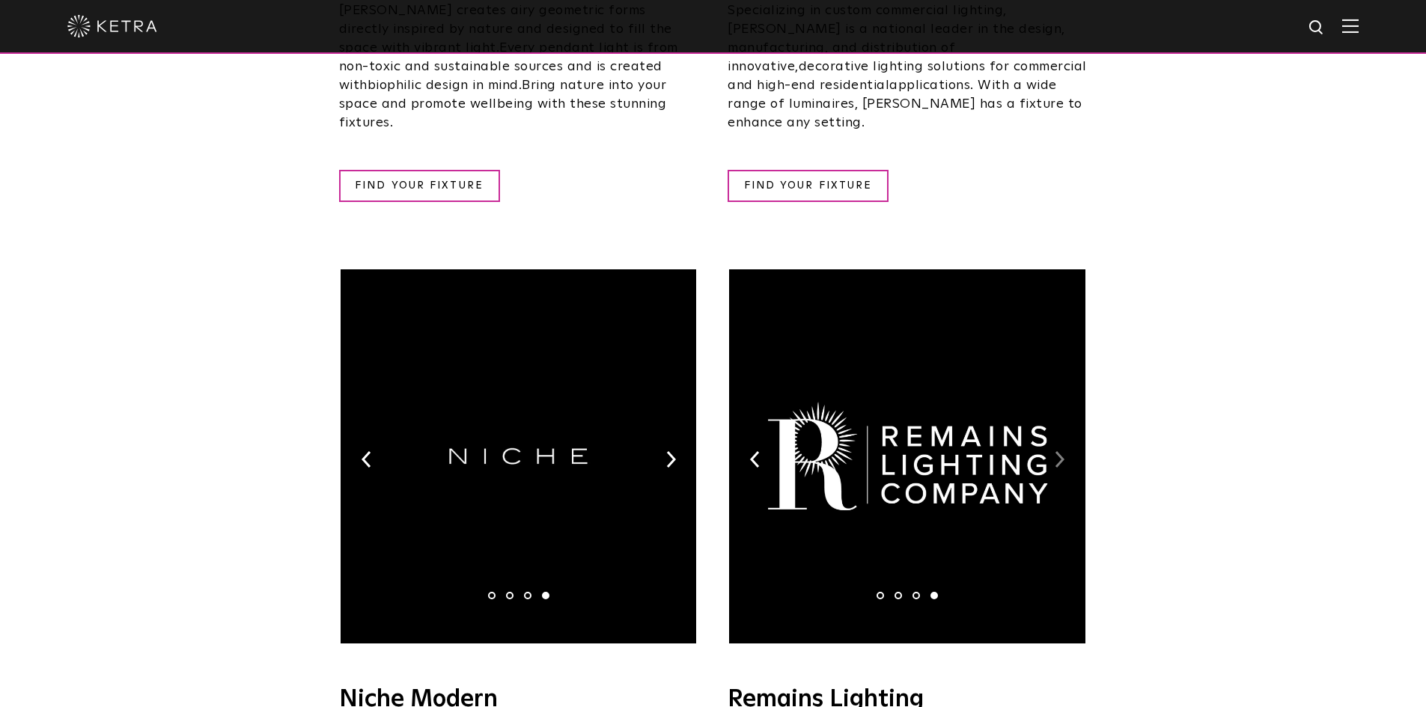
click at [1058, 451] on img at bounding box center [1059, 459] width 10 height 16
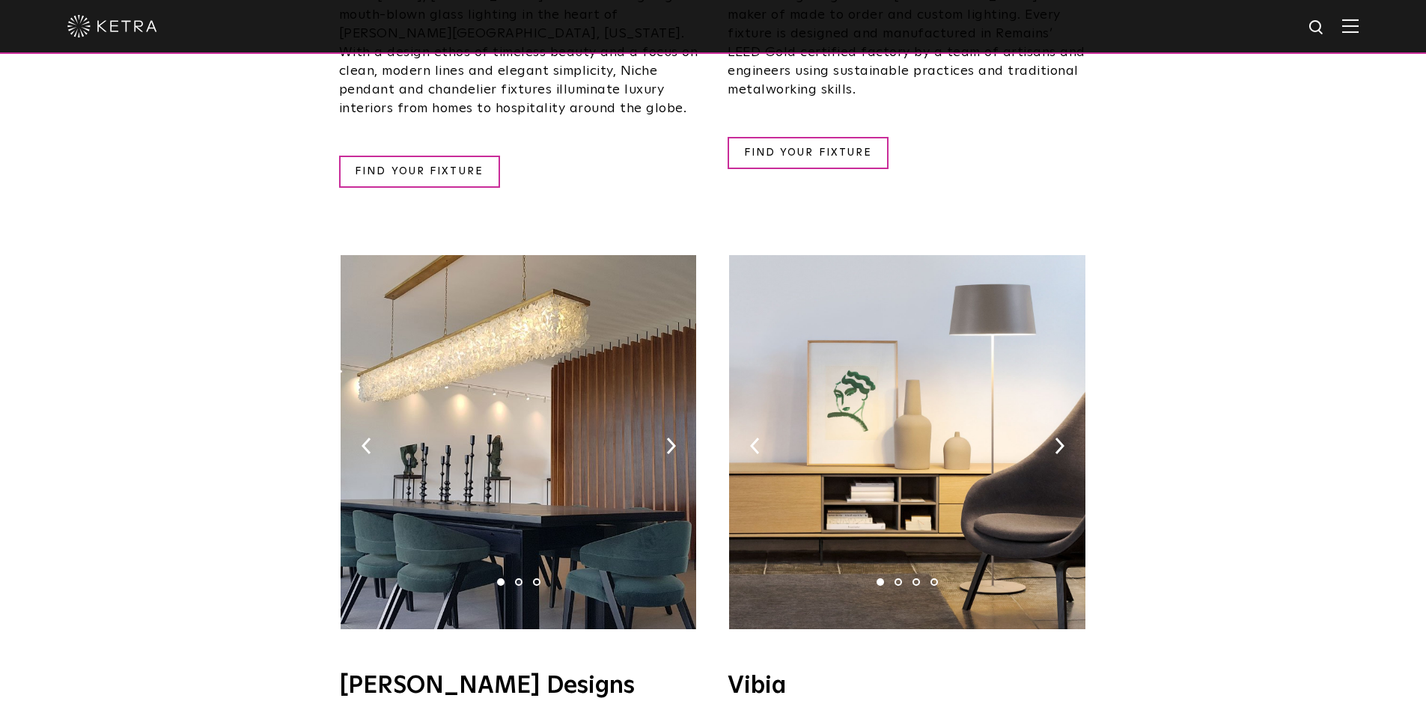
scroll to position [2244, 0]
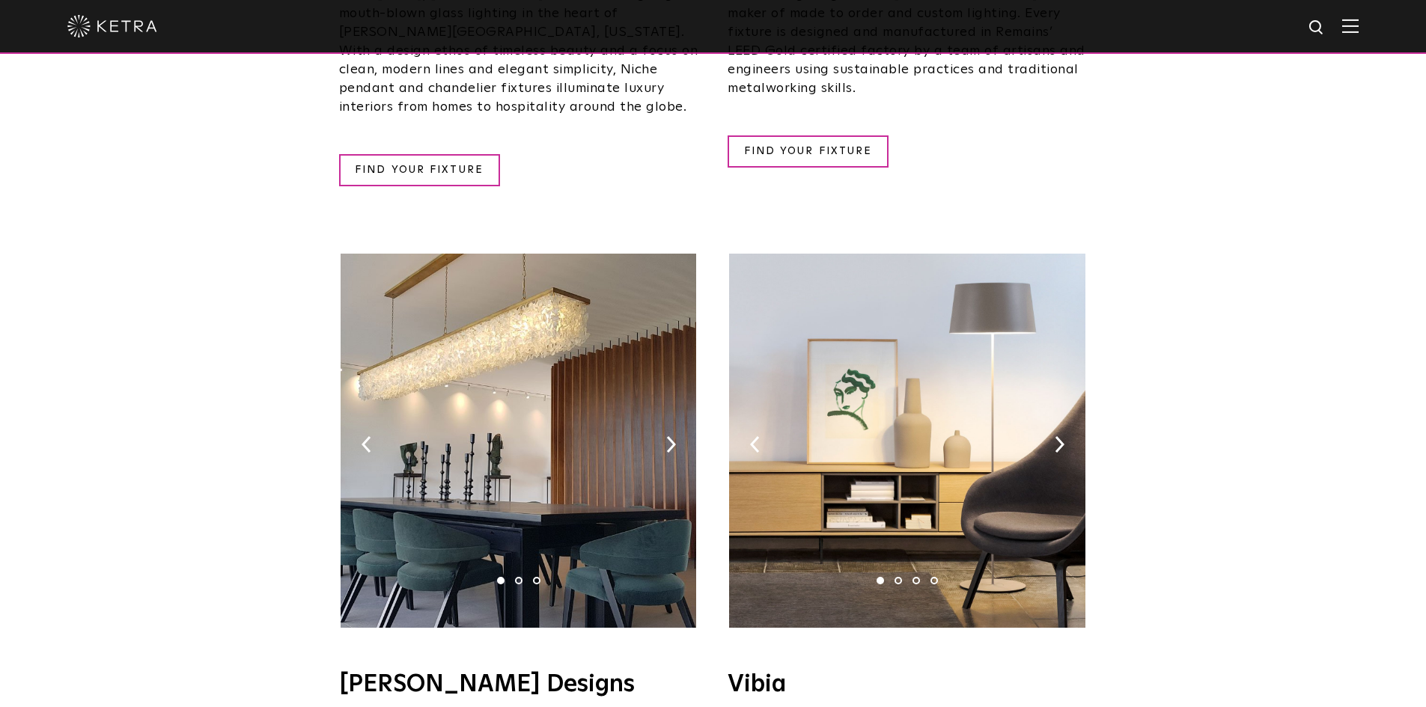
click at [1053, 386] on img at bounding box center [906, 441] width 355 height 374
click at [1063, 436] on img at bounding box center [1059, 444] width 10 height 16
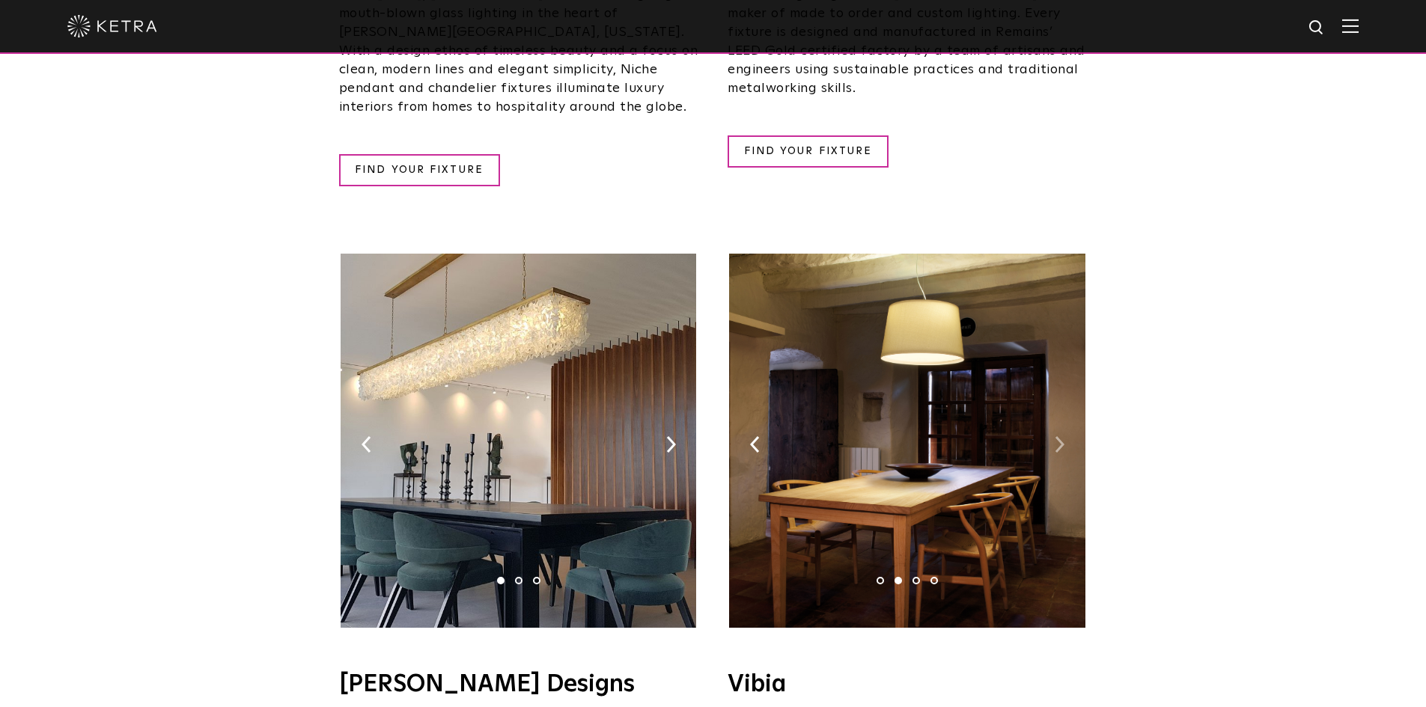
click at [1063, 436] on img at bounding box center [1059, 444] width 10 height 16
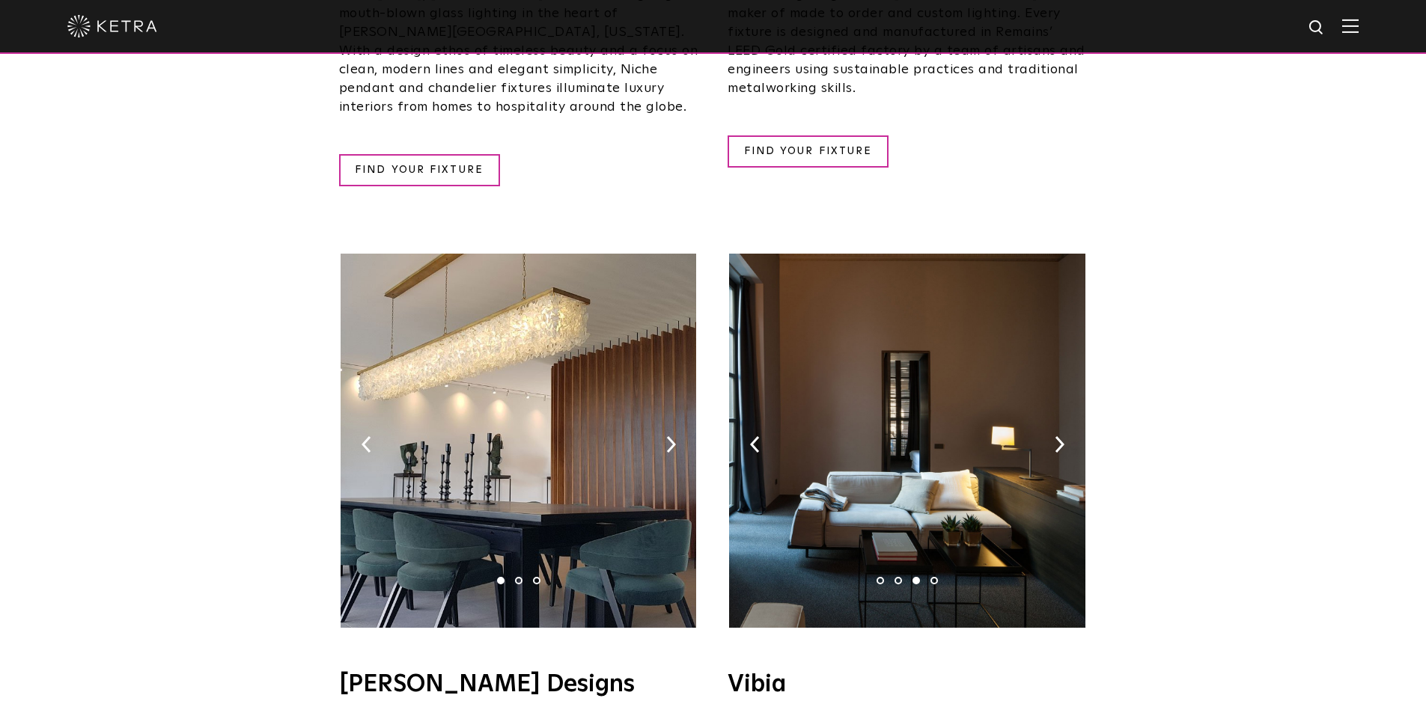
click at [665, 371] on img at bounding box center [518, 441] width 355 height 374
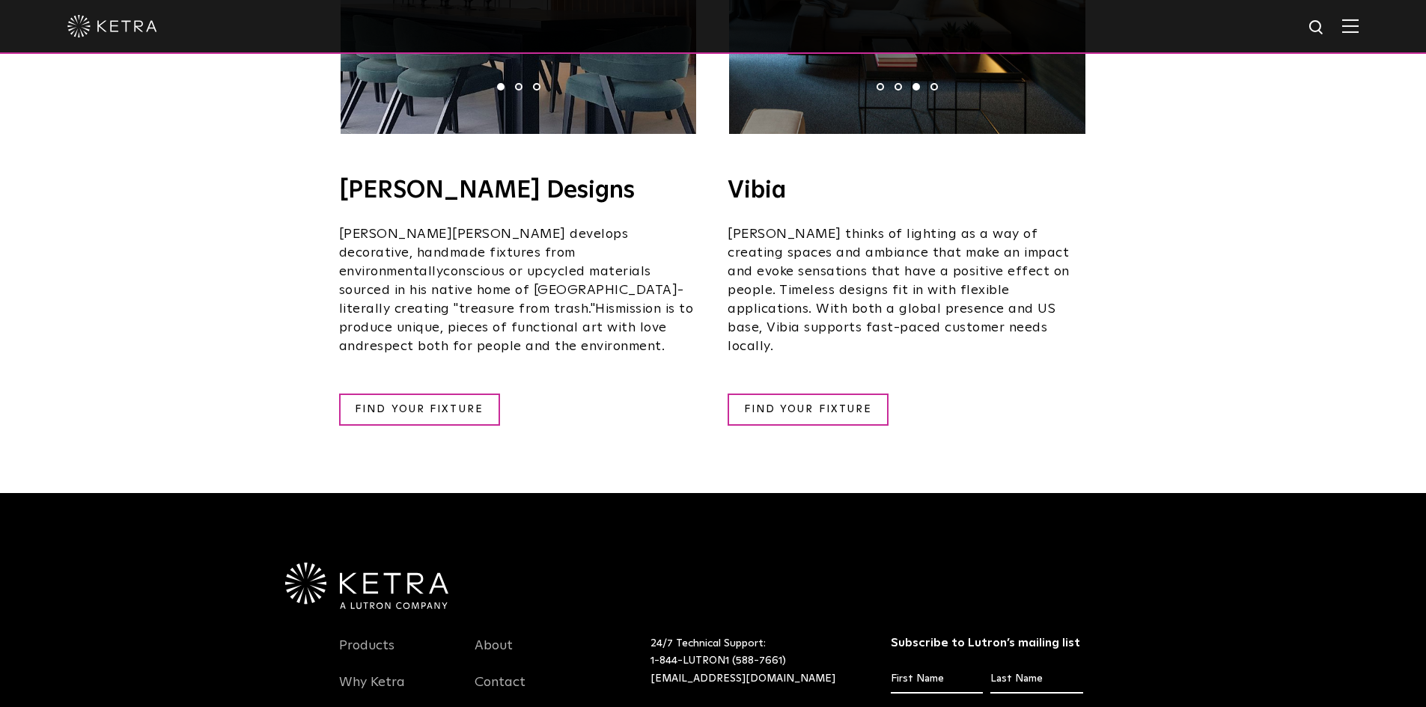
scroll to position [2919, 0]
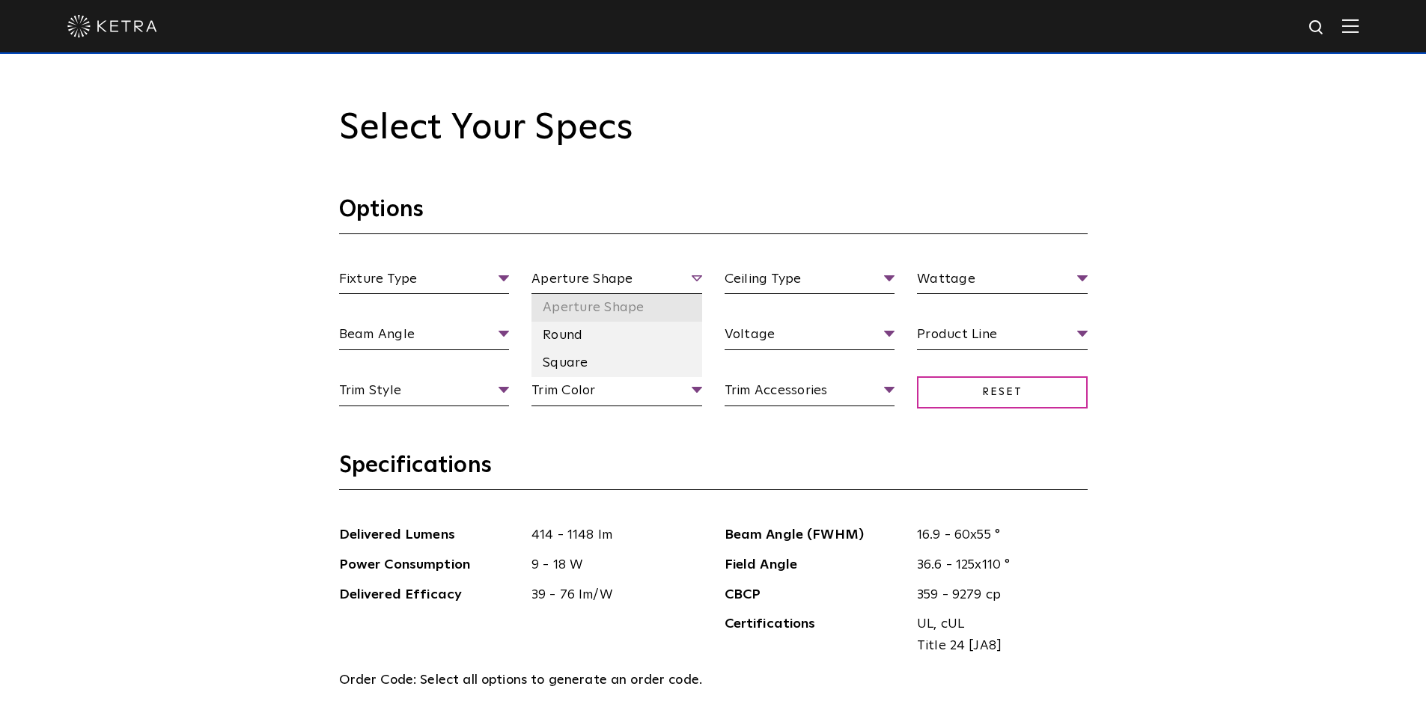
scroll to position [1421, 0]
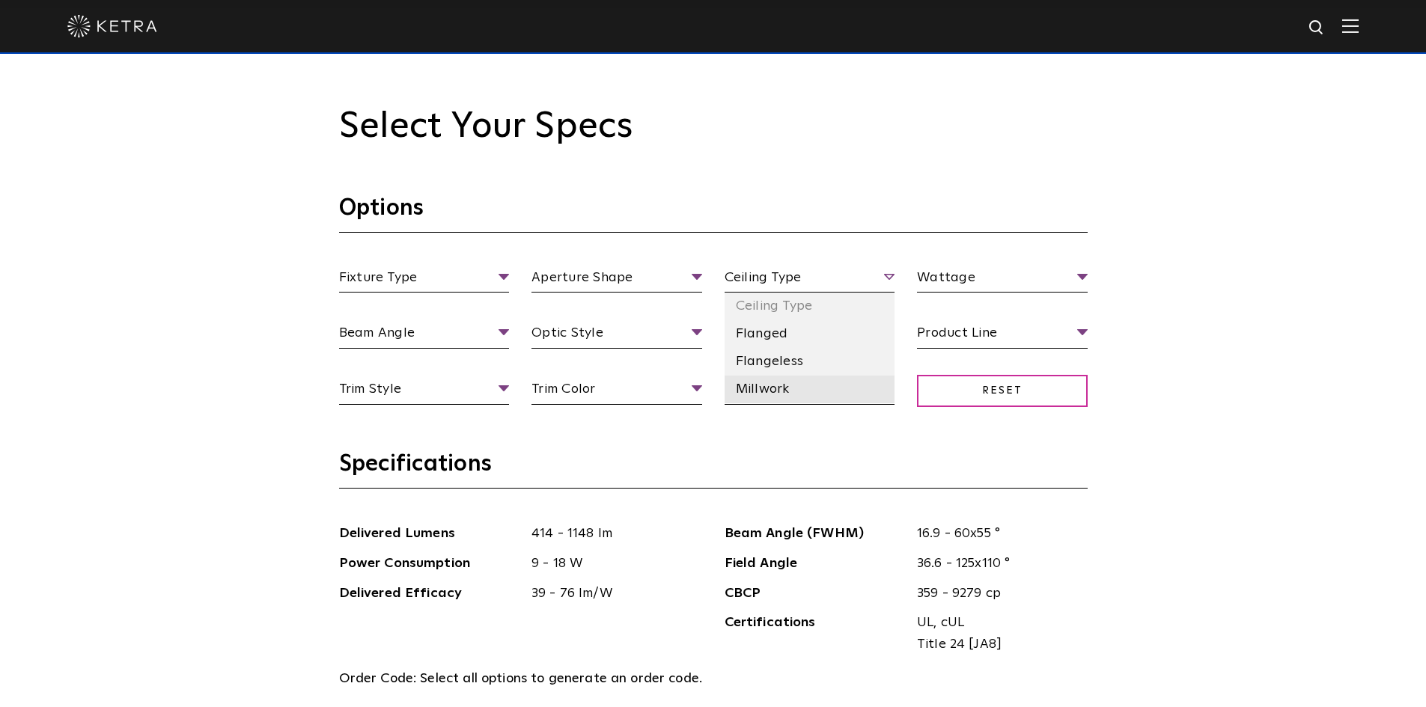
click at [758, 391] on li "Millwork" at bounding box center [809, 390] width 171 height 28
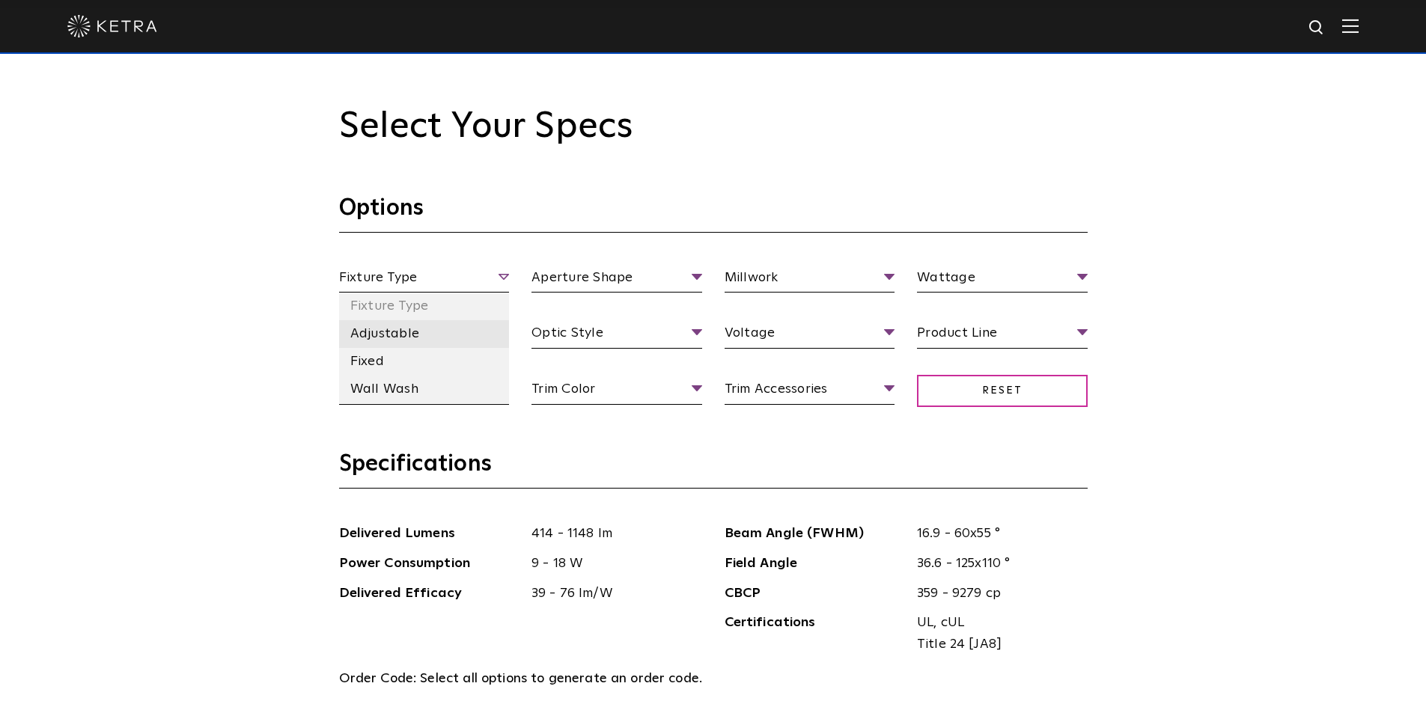
click at [382, 332] on li "Adjustable" at bounding box center [424, 334] width 171 height 28
